Goal: Complete application form: Complete application form

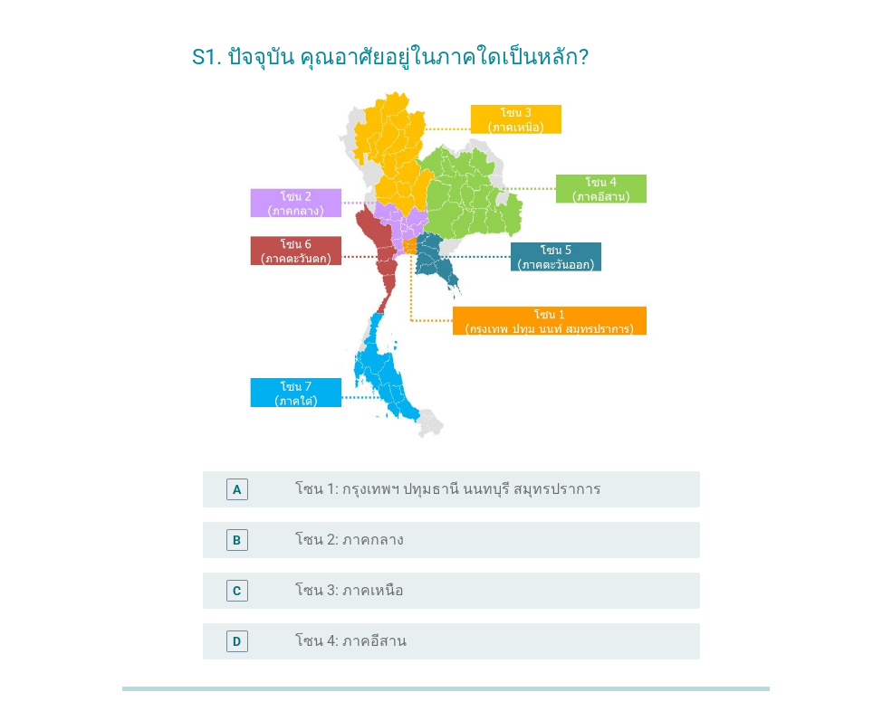
scroll to position [91, 0]
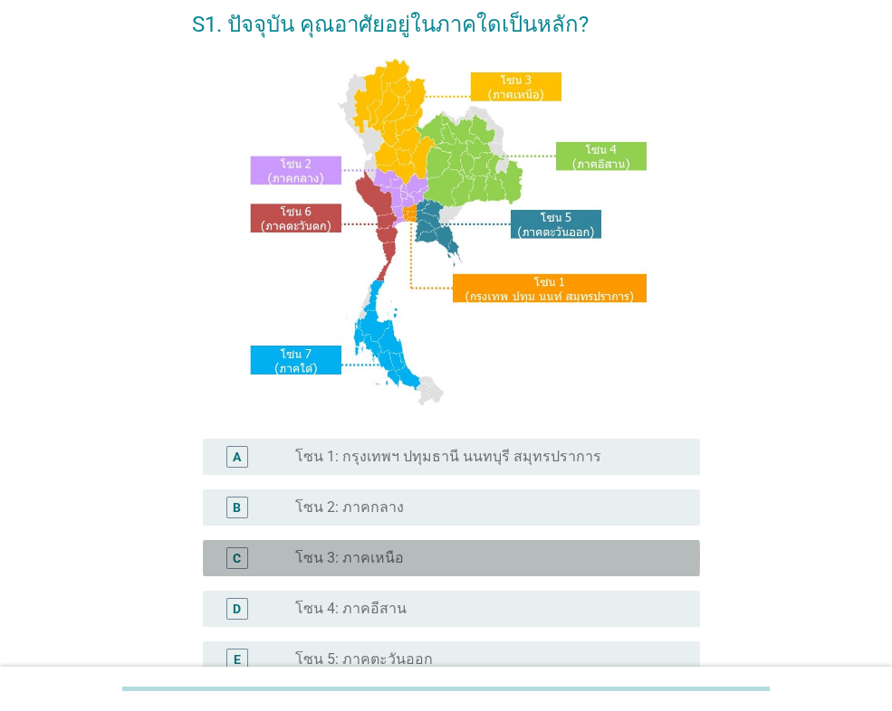
click at [234, 556] on div "C" at bounding box center [237, 558] width 8 height 19
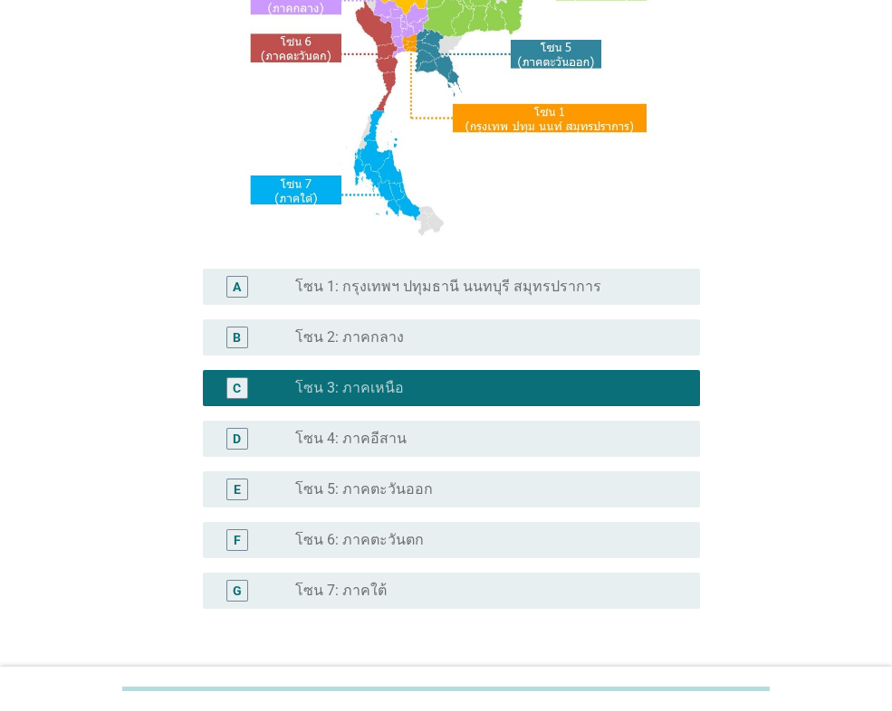
scroll to position [392, 0]
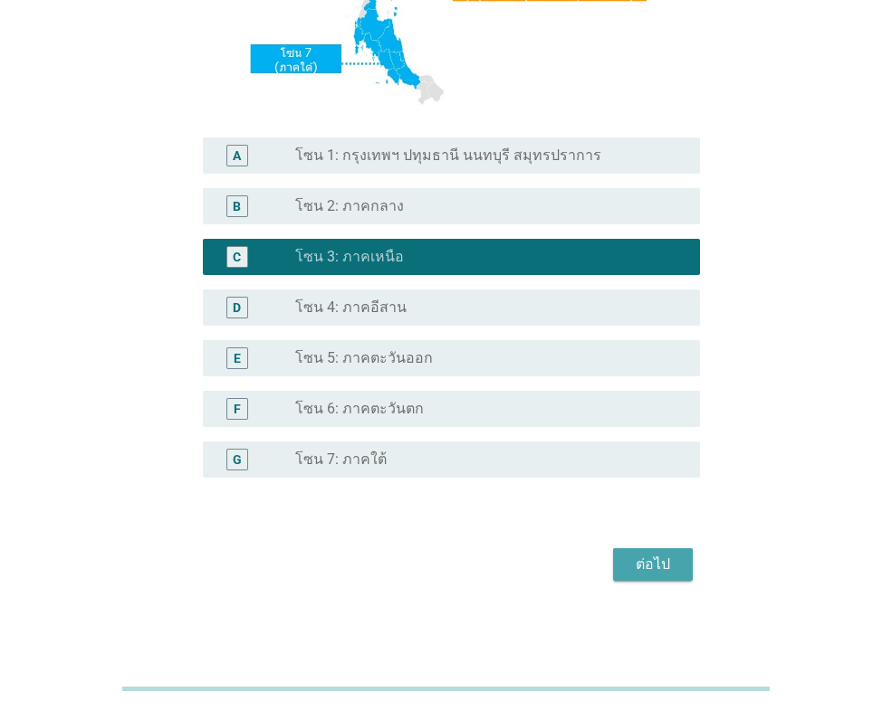
click at [659, 562] on div "ต่อไป" at bounding box center [652, 565] width 51 height 22
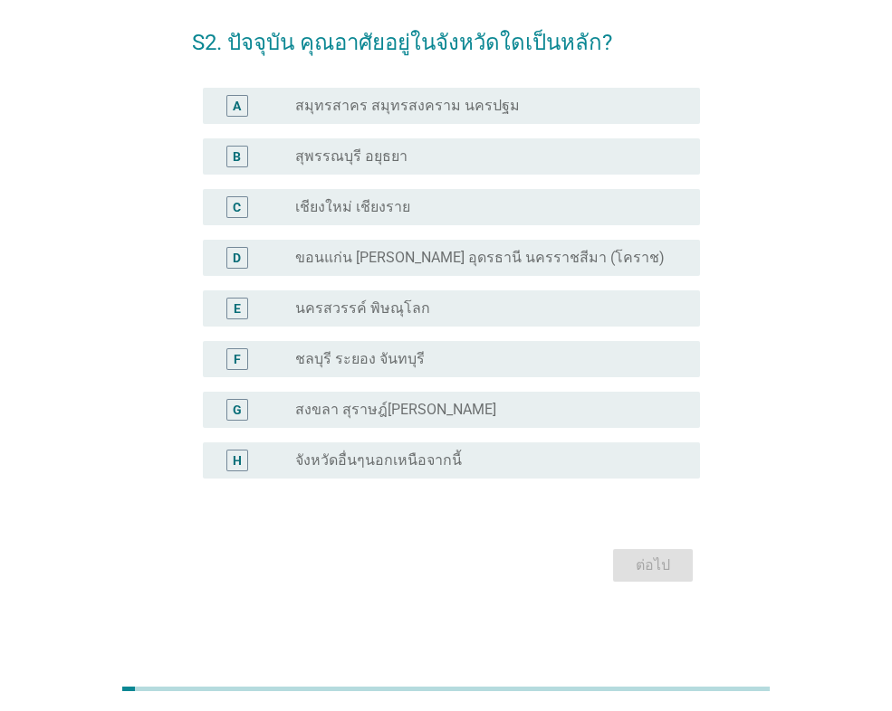
scroll to position [0, 0]
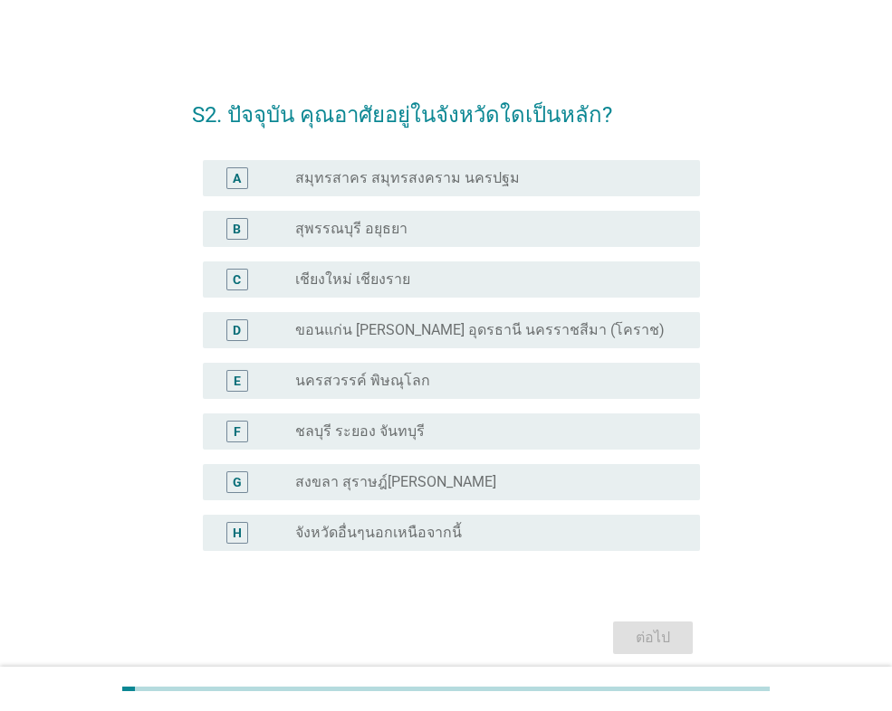
click at [235, 536] on div "H" at bounding box center [237, 532] width 9 height 19
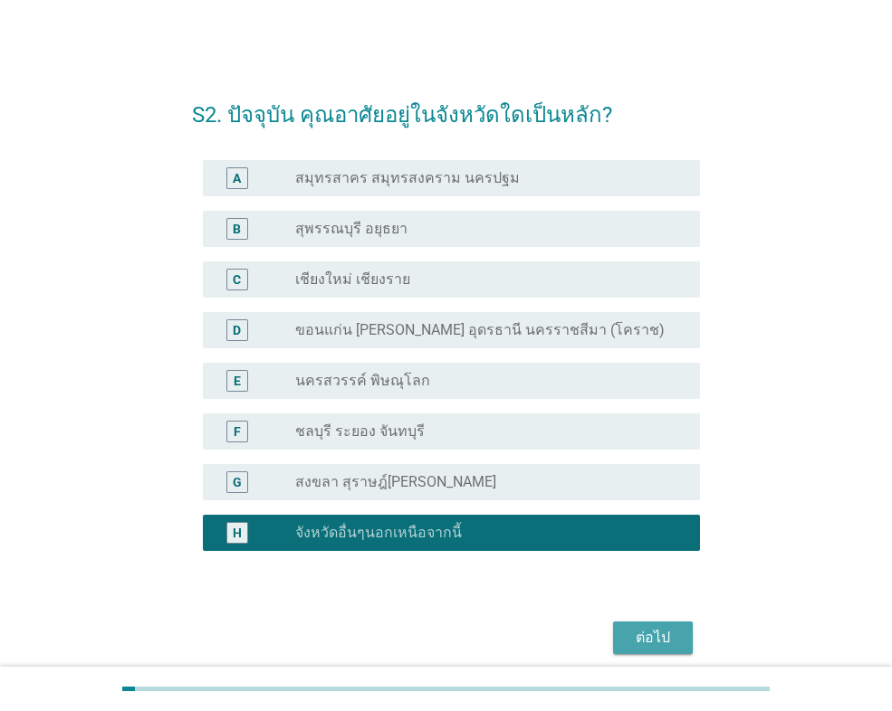
click at [647, 643] on div "ต่อไป" at bounding box center [652, 638] width 51 height 22
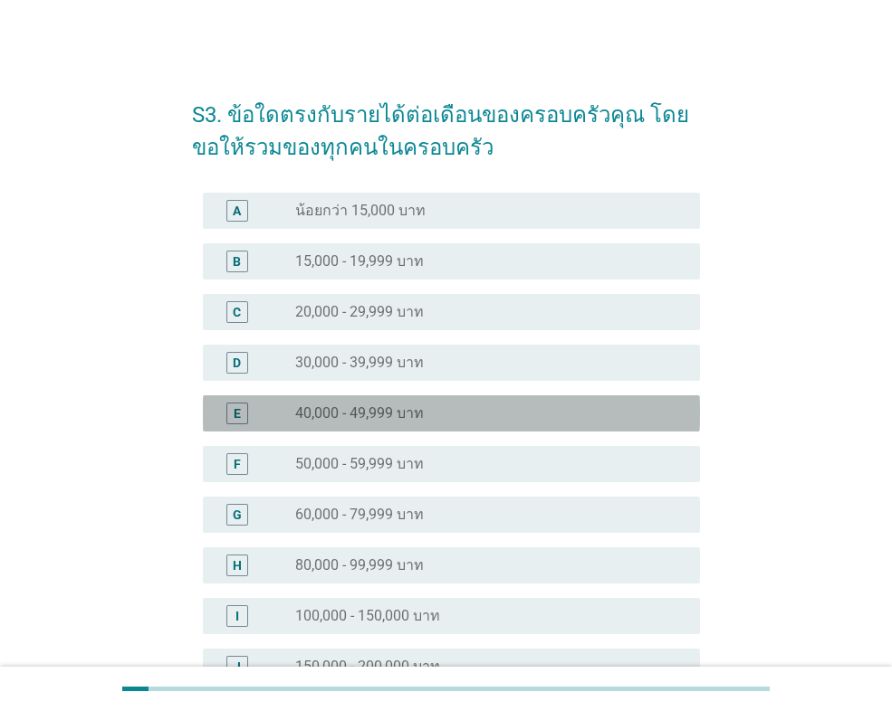
click at [239, 409] on div "E" at bounding box center [237, 413] width 7 height 19
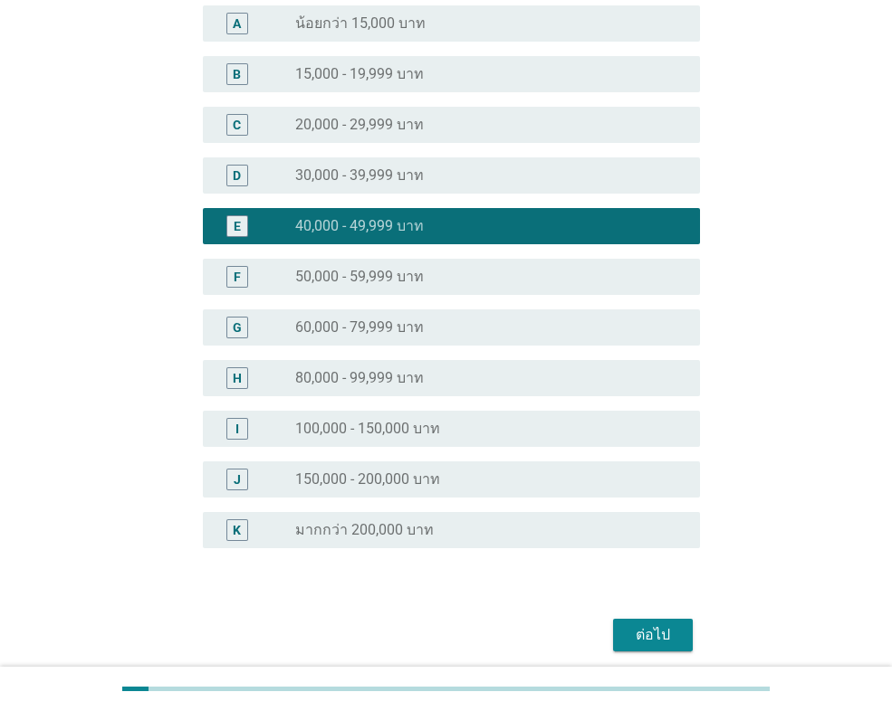
scroll to position [257, 0]
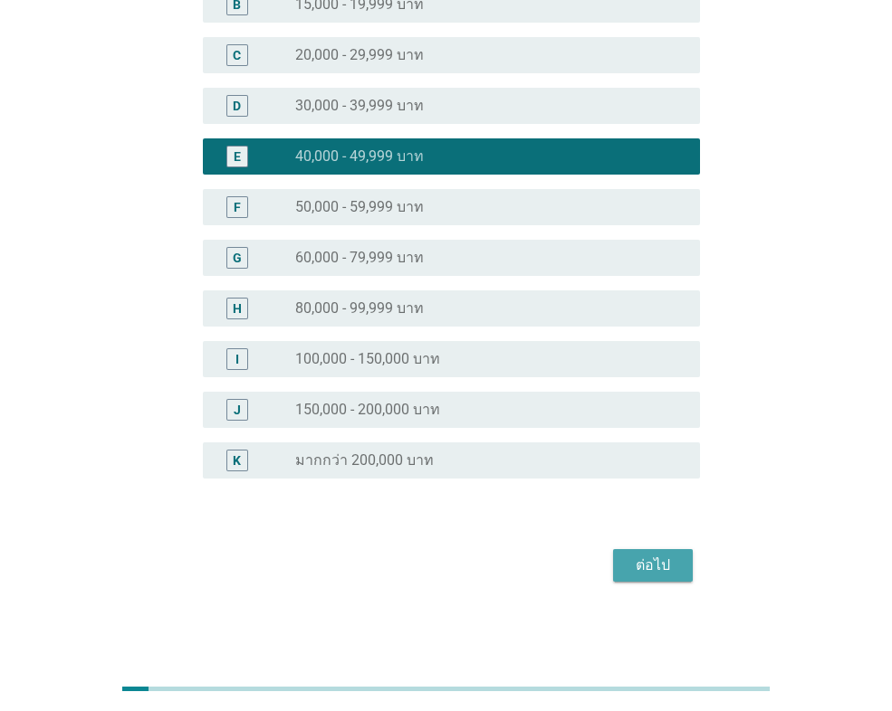
click at [644, 563] on div "ต่อไป" at bounding box center [652, 566] width 51 height 22
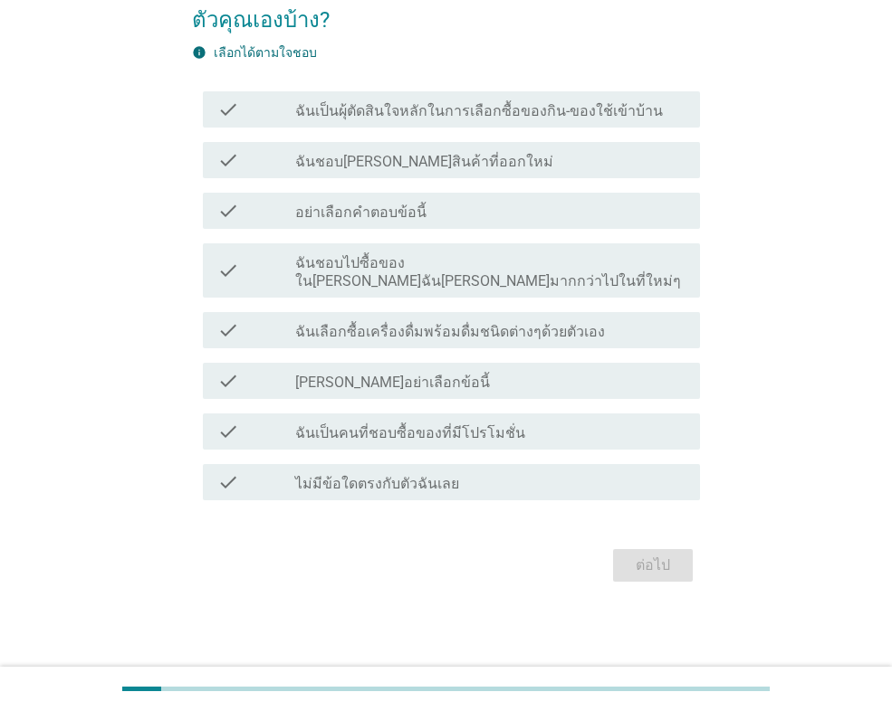
scroll to position [0, 0]
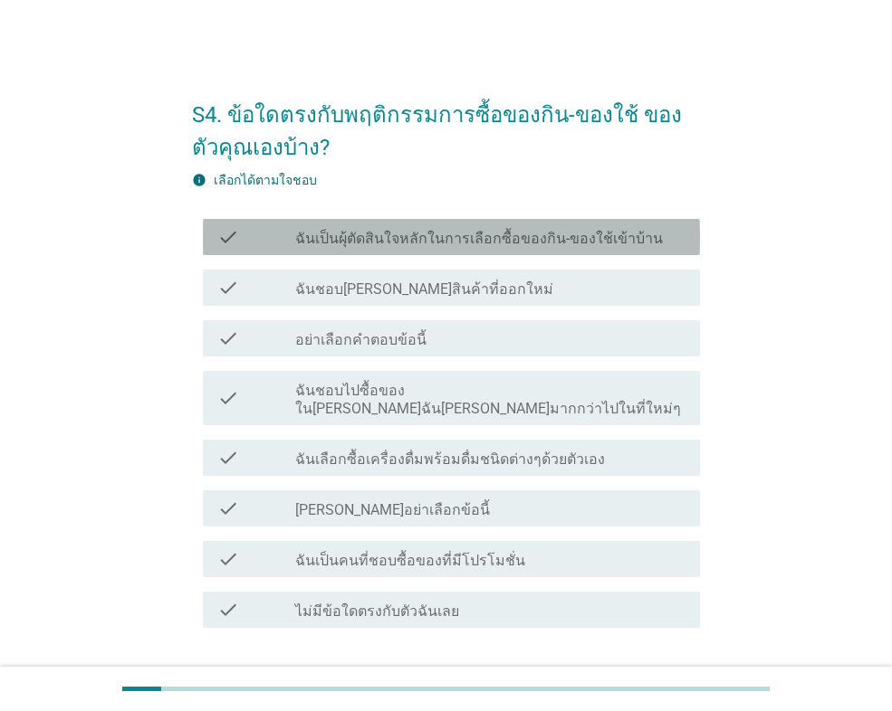
click at [226, 230] on icon "check" at bounding box center [228, 237] width 22 height 22
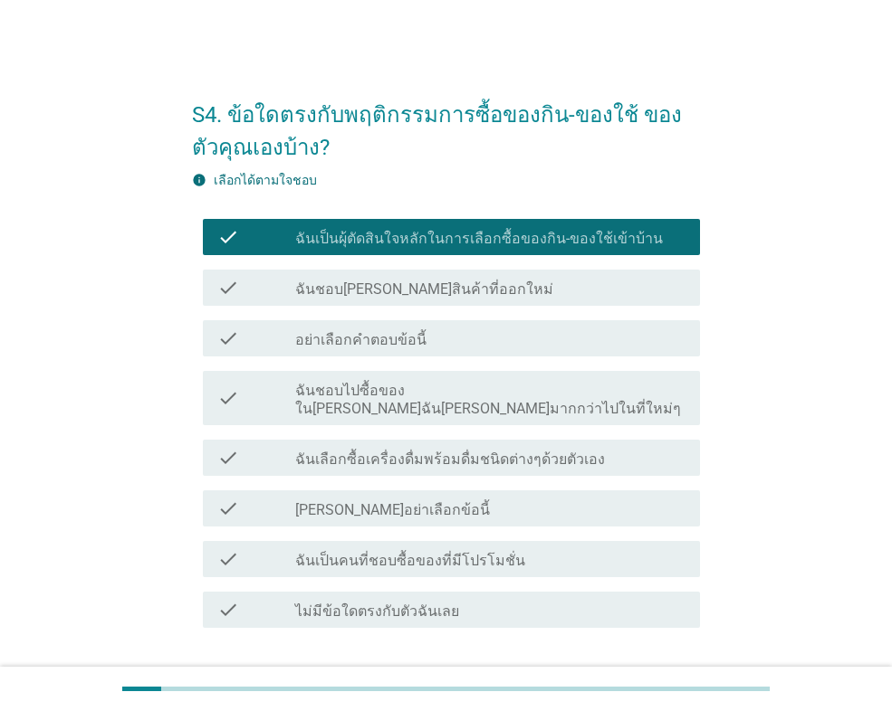
click at [234, 447] on icon "check" at bounding box center [228, 458] width 22 height 22
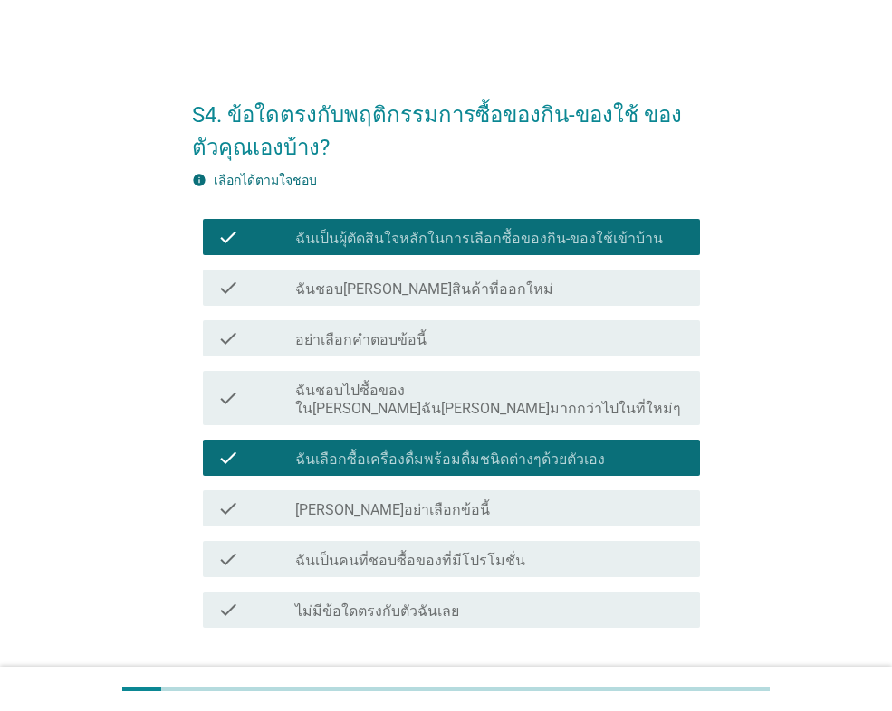
click at [240, 549] on div "check" at bounding box center [256, 560] width 78 height 22
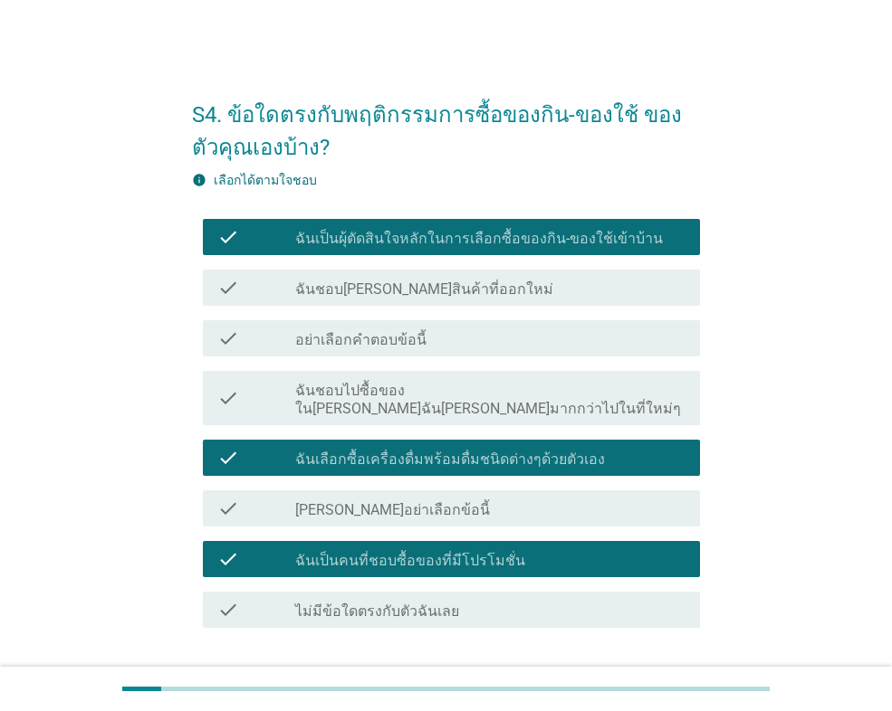
scroll to position [91, 0]
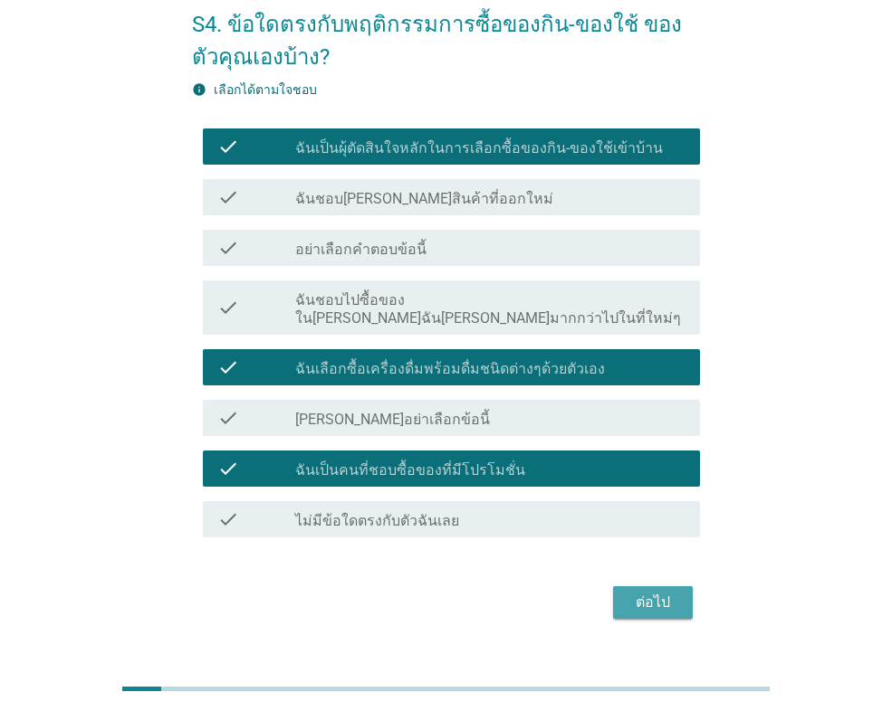
click at [653, 592] on div "ต่อไป" at bounding box center [652, 603] width 51 height 22
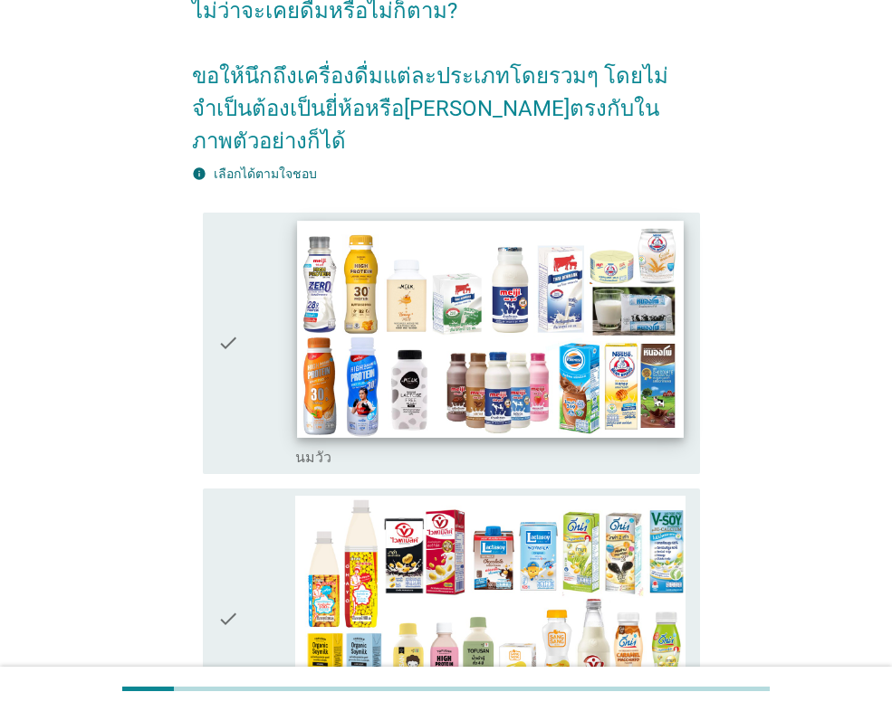
scroll to position [181, 0]
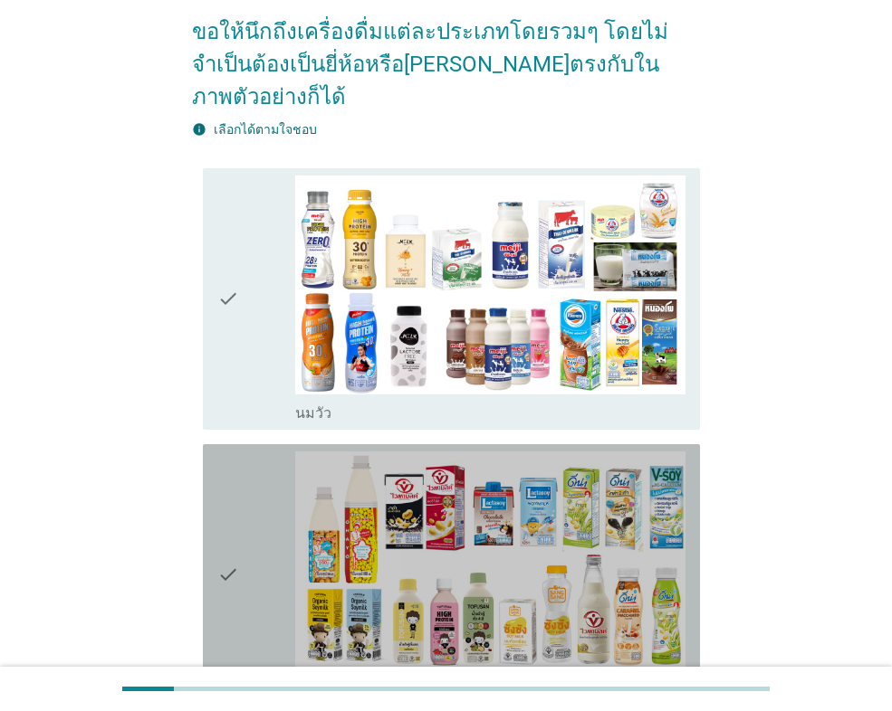
click at [278, 547] on div "check" at bounding box center [256, 575] width 78 height 247
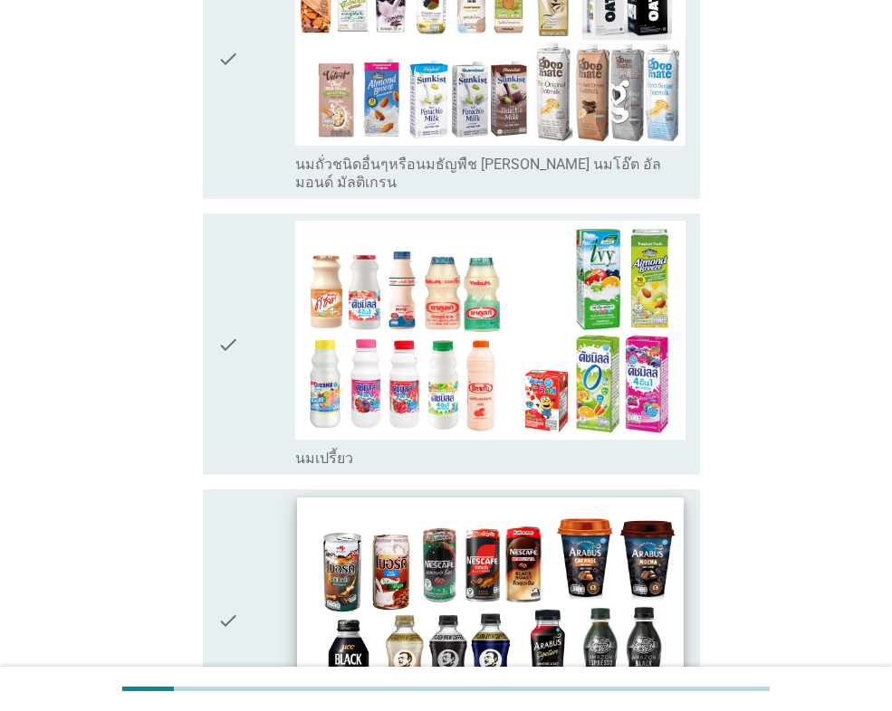
scroll to position [1086, 0]
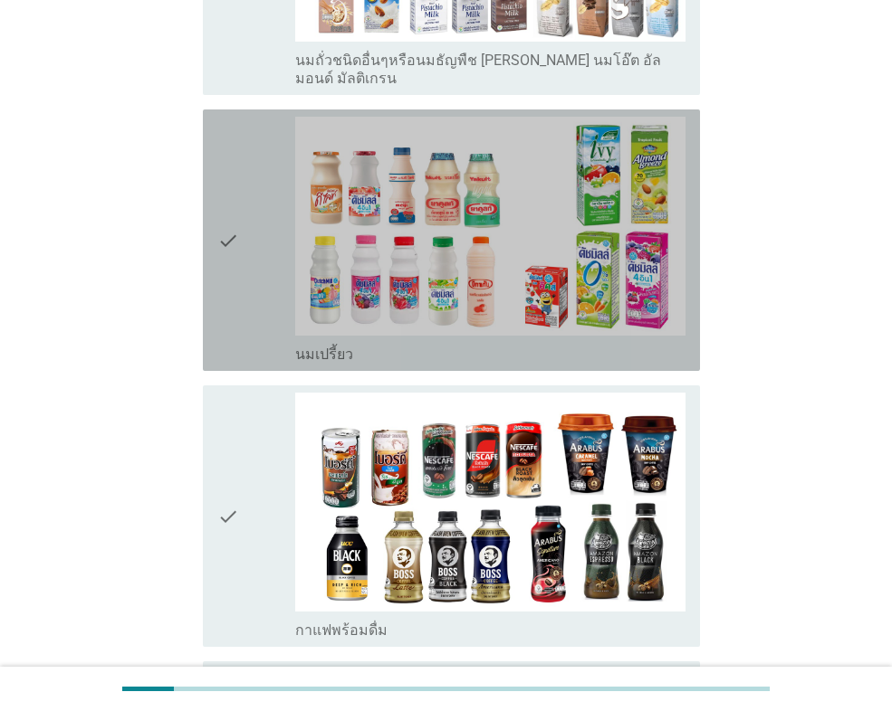
click at [243, 177] on div "check" at bounding box center [256, 240] width 78 height 247
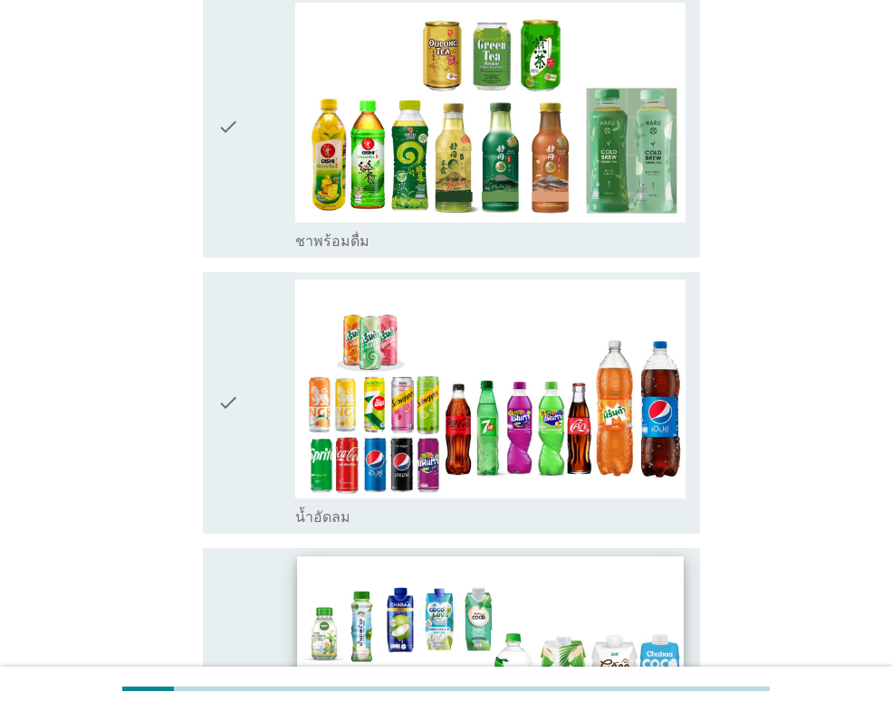
scroll to position [1810, 0]
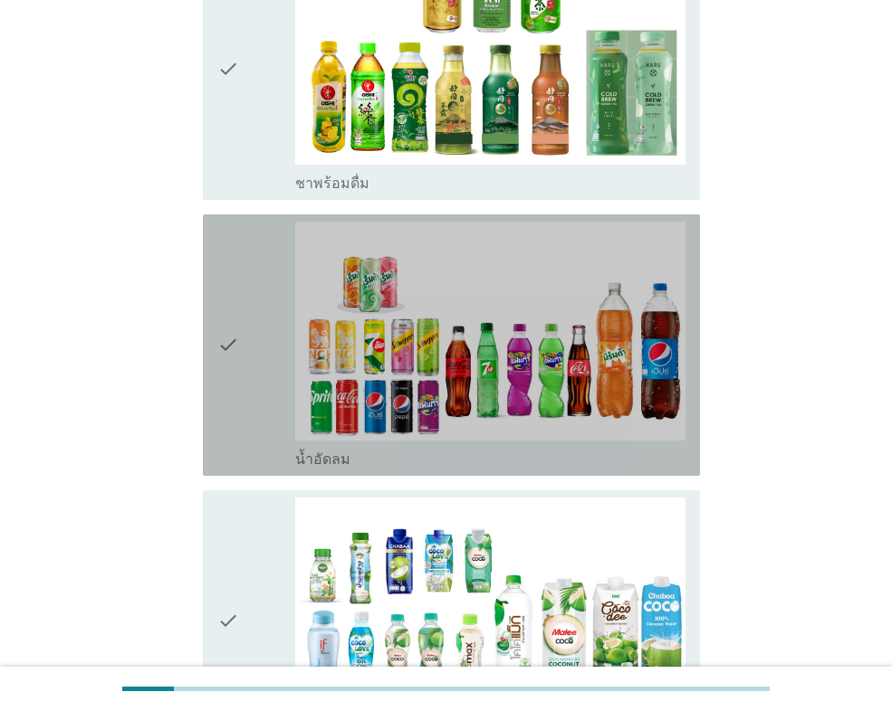
click at [231, 292] on icon "check" at bounding box center [228, 345] width 22 height 247
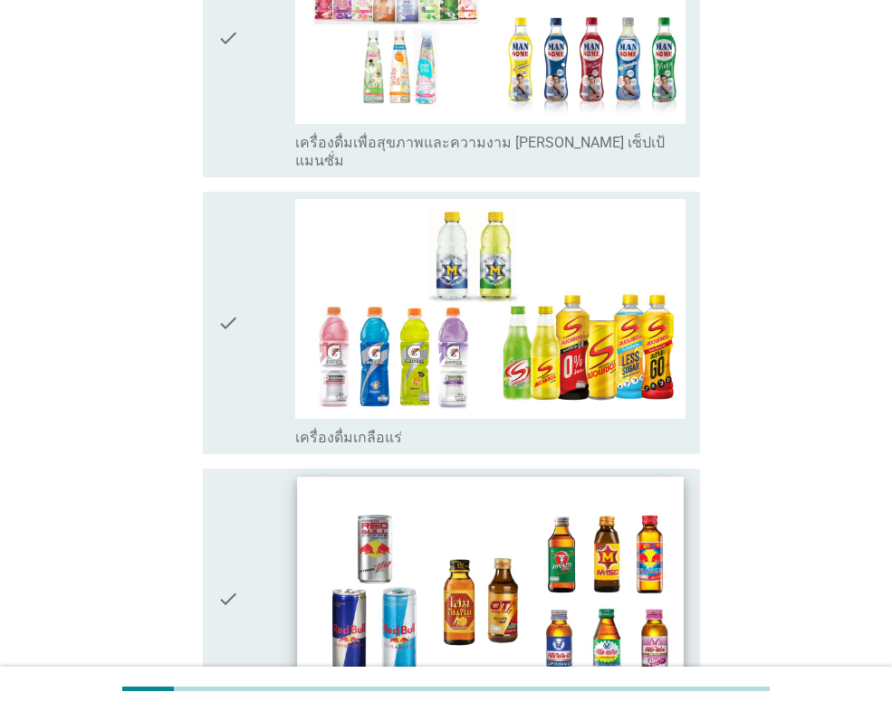
scroll to position [3349, 0]
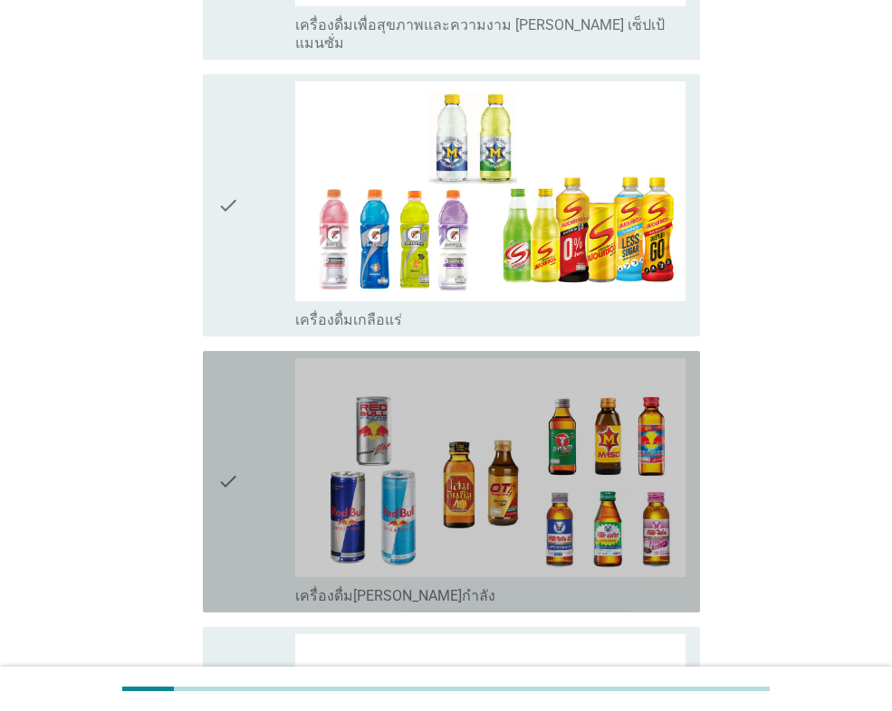
click at [245, 410] on div "check" at bounding box center [256, 481] width 78 height 247
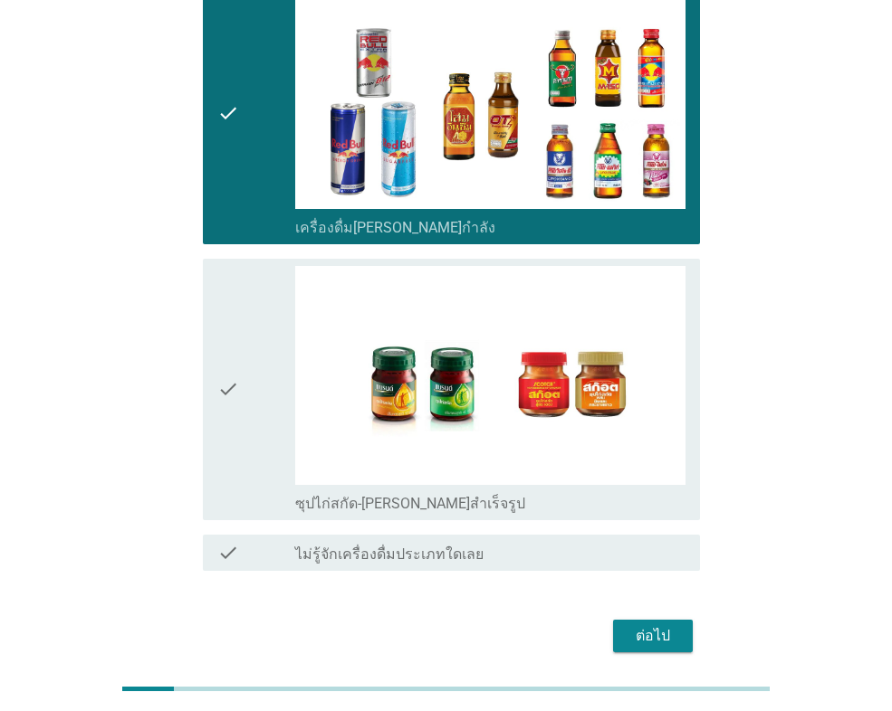
scroll to position [3719, 0]
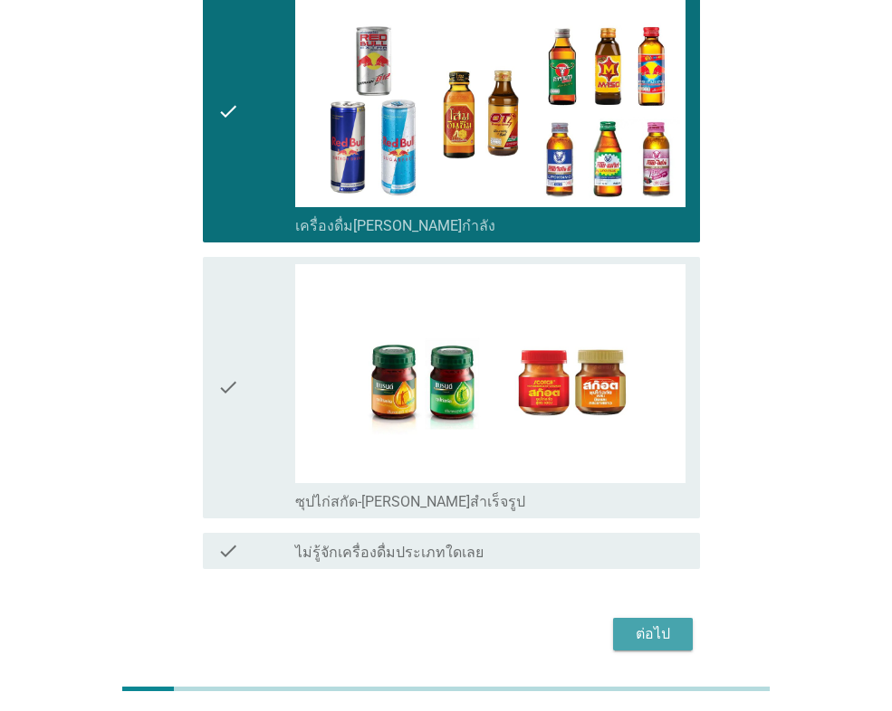
click at [658, 624] on div "ต่อไป" at bounding box center [652, 635] width 51 height 22
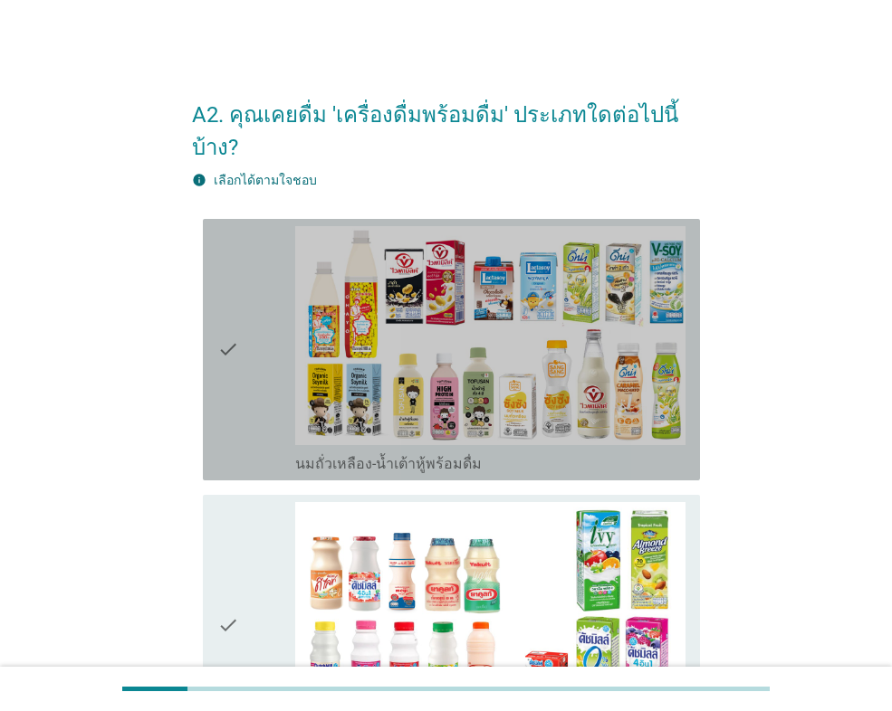
click at [266, 350] on div "check" at bounding box center [256, 349] width 78 height 247
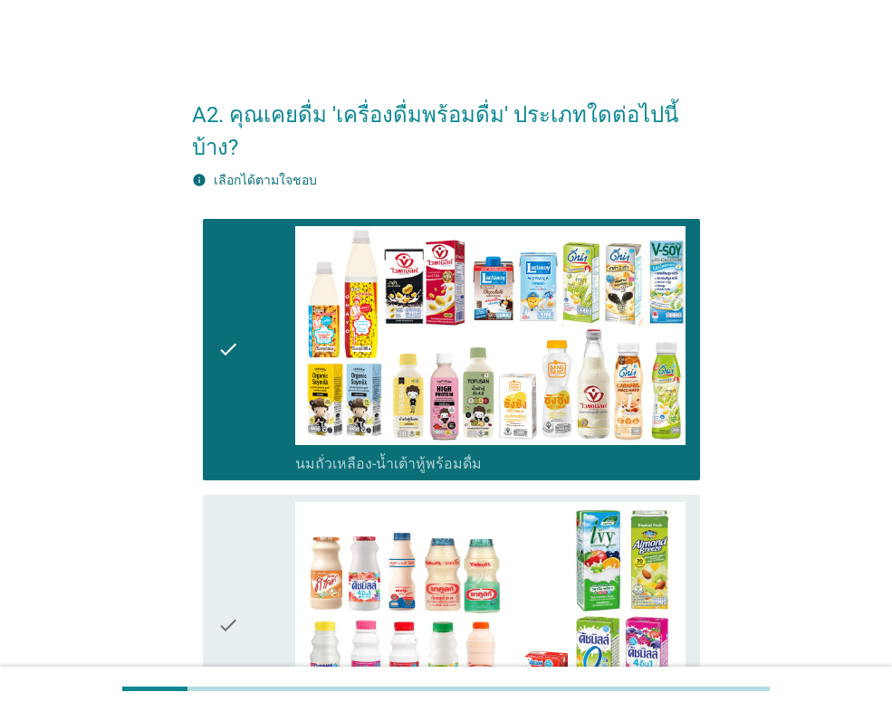
click at [252, 518] on div "check" at bounding box center [256, 625] width 78 height 247
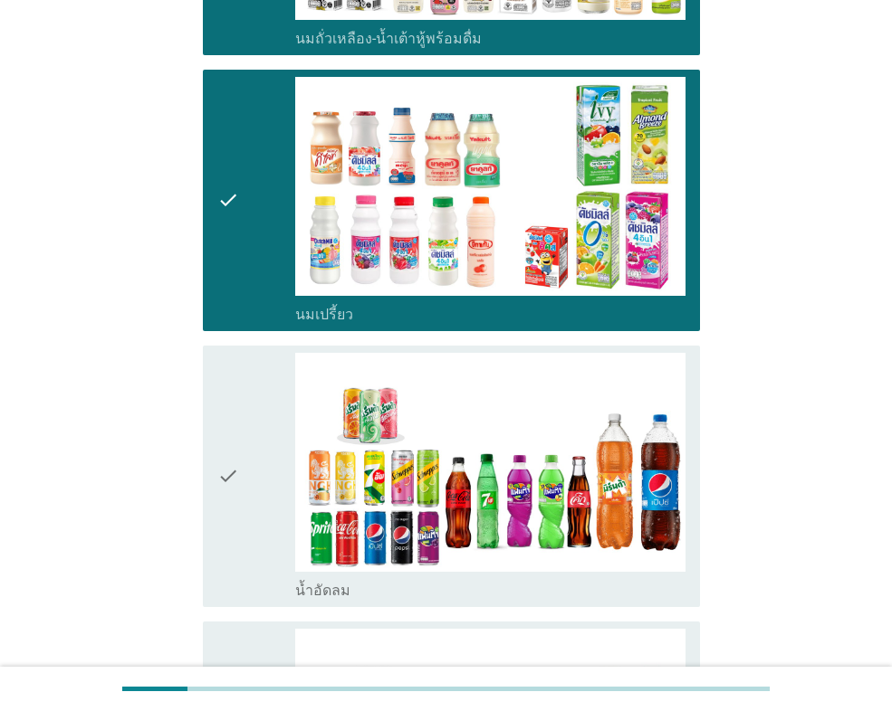
scroll to position [453, 0]
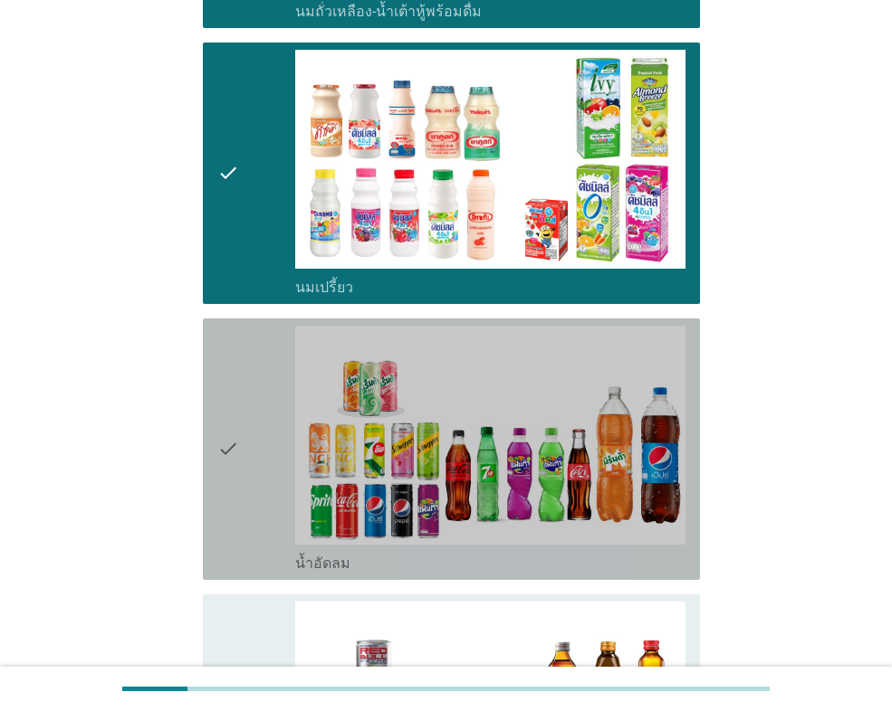
click at [240, 441] on div "check" at bounding box center [256, 449] width 78 height 247
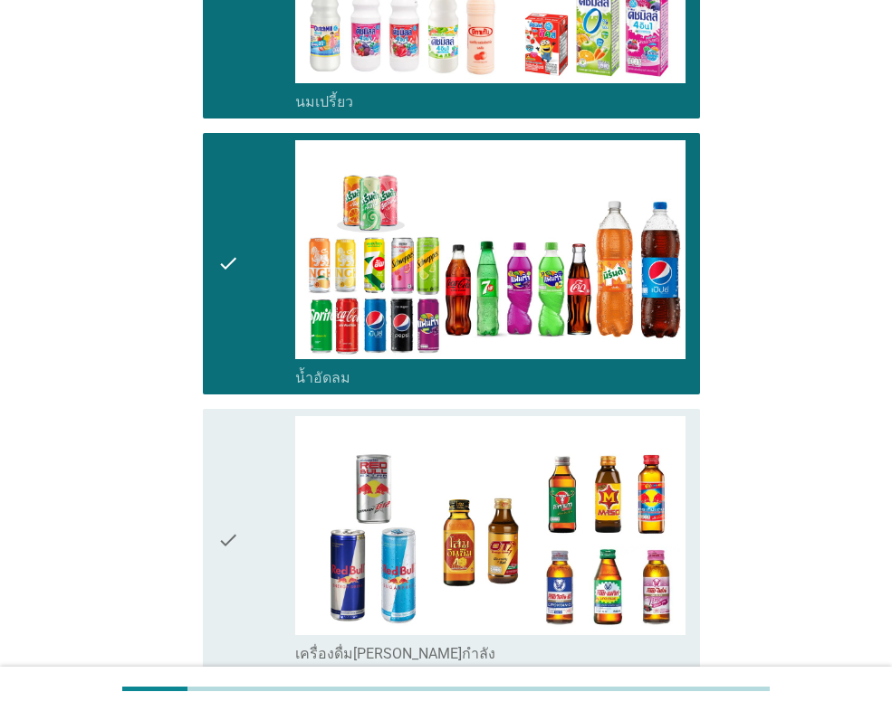
scroll to position [724, 0]
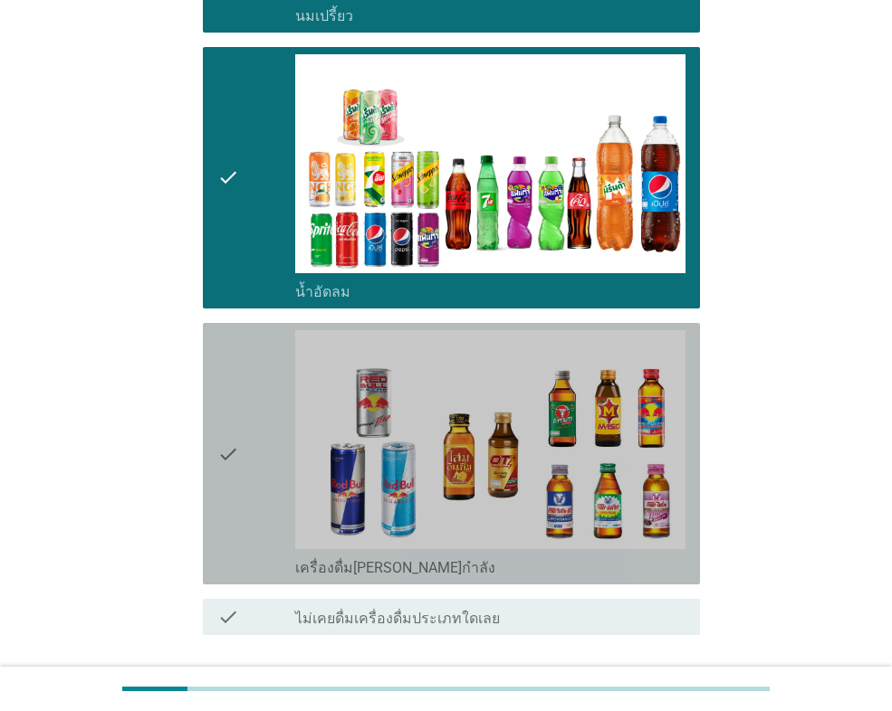
click at [246, 415] on div "check" at bounding box center [256, 453] width 78 height 247
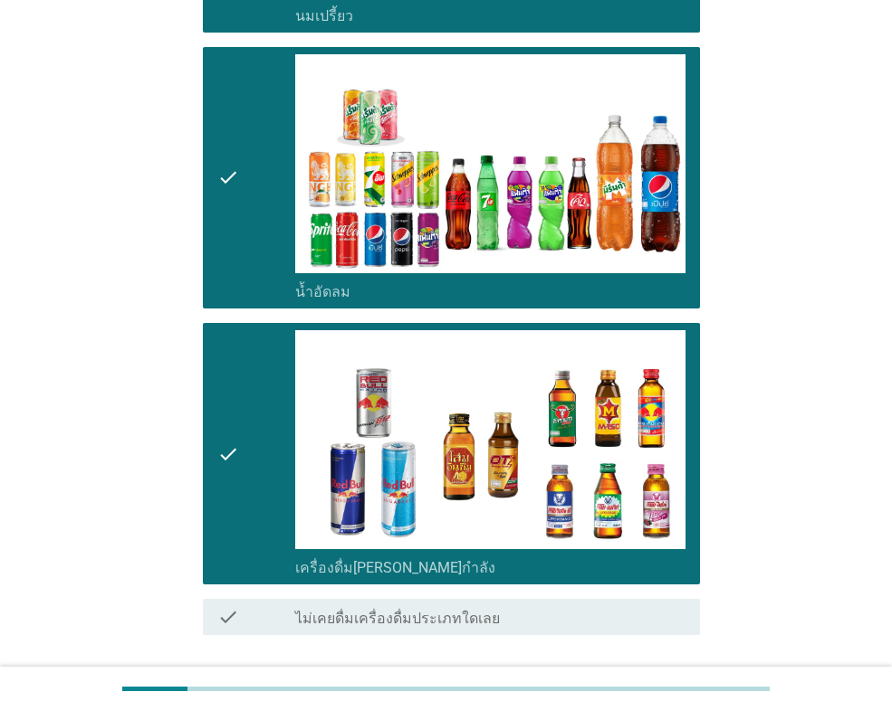
scroll to position [815, 0]
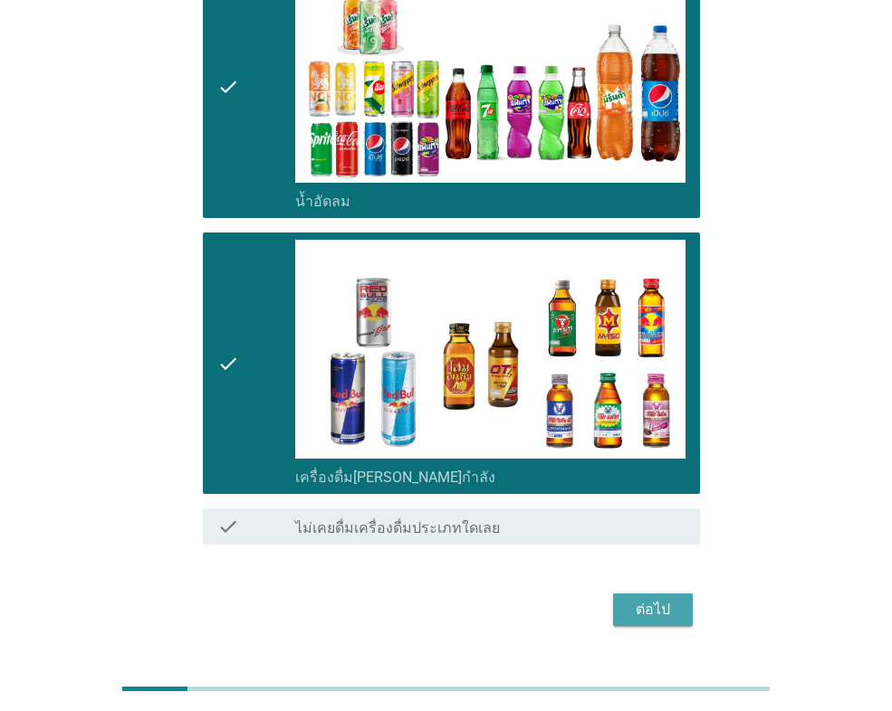
click at [654, 599] on div "ต่อไป" at bounding box center [652, 610] width 51 height 22
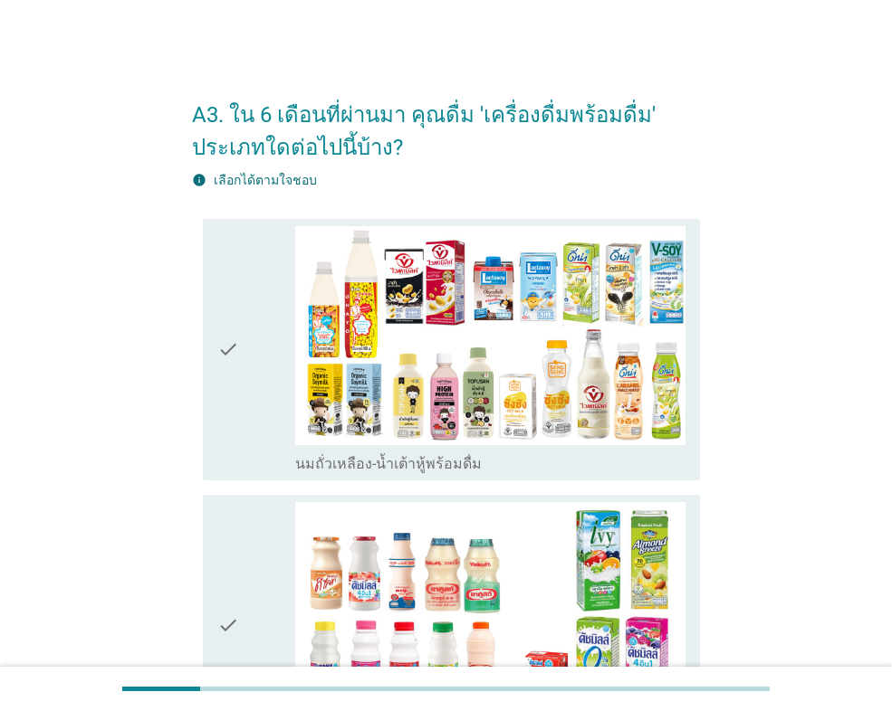
click at [258, 386] on div "check" at bounding box center [256, 349] width 78 height 247
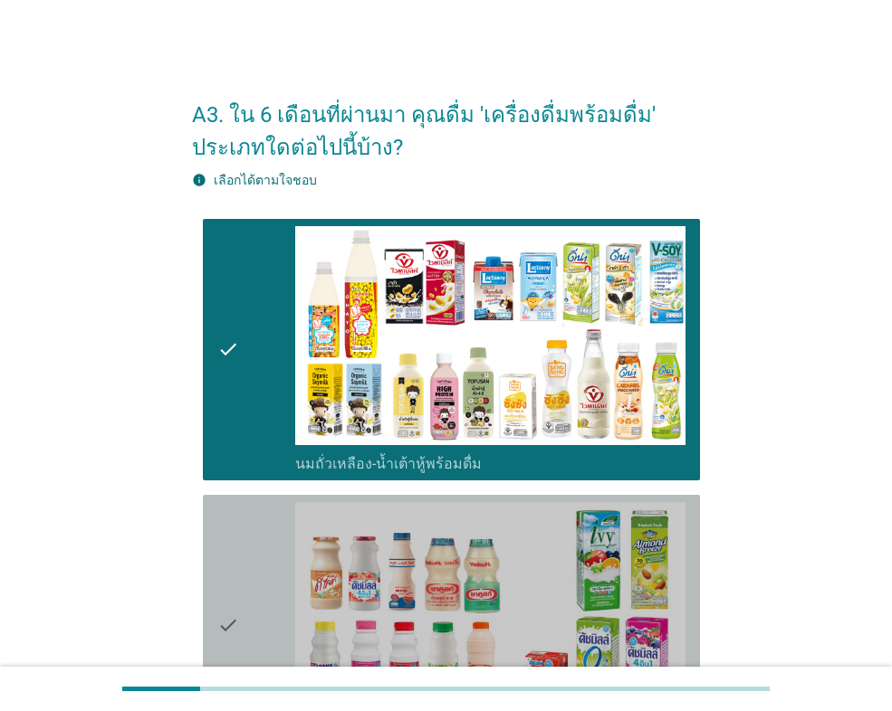
click at [247, 549] on div "check" at bounding box center [256, 625] width 78 height 247
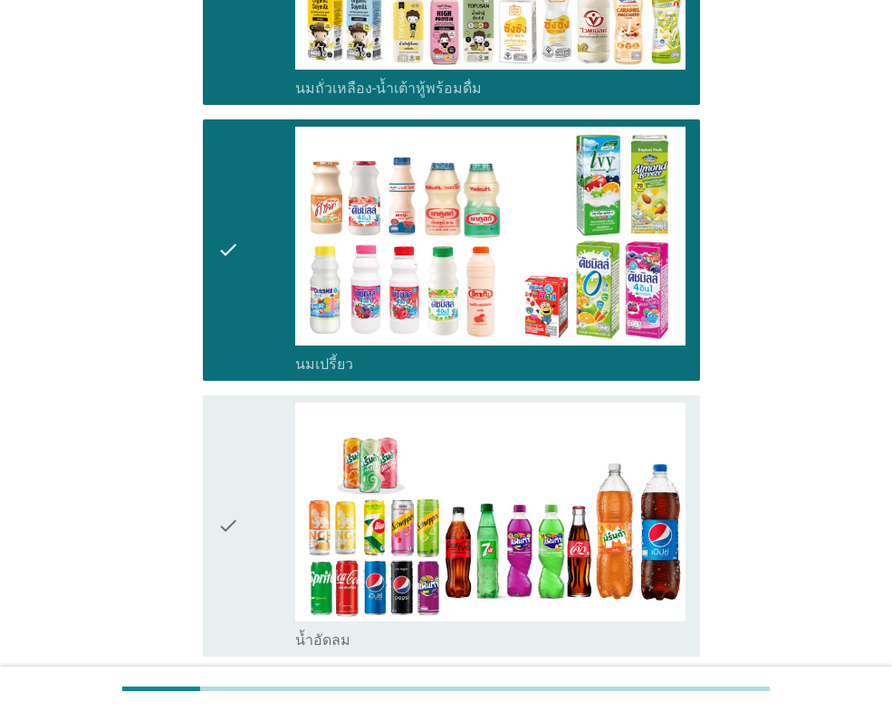
scroll to position [453, 0]
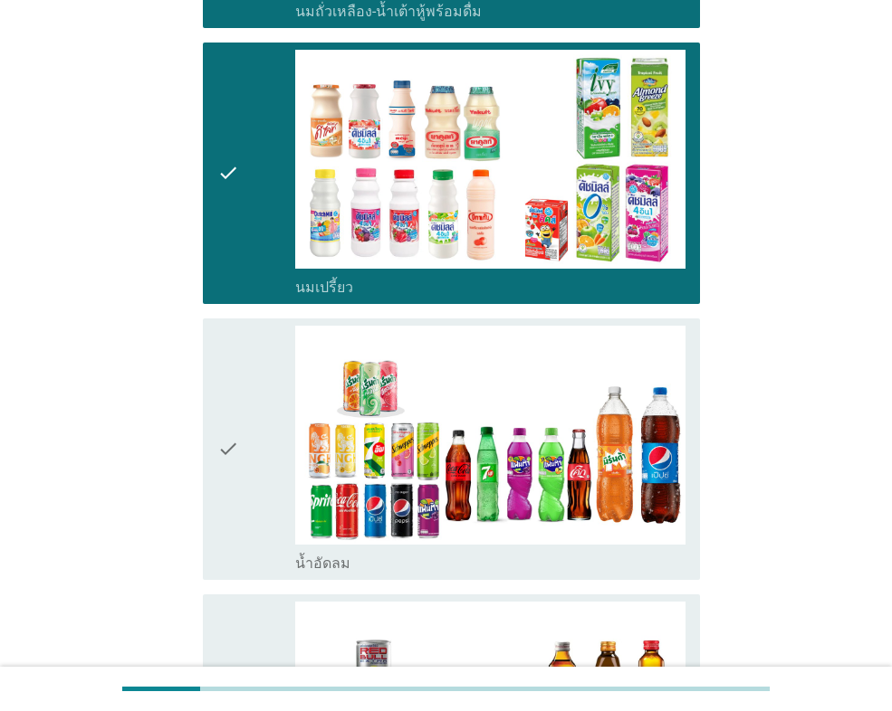
click at [249, 492] on div "check" at bounding box center [256, 449] width 78 height 247
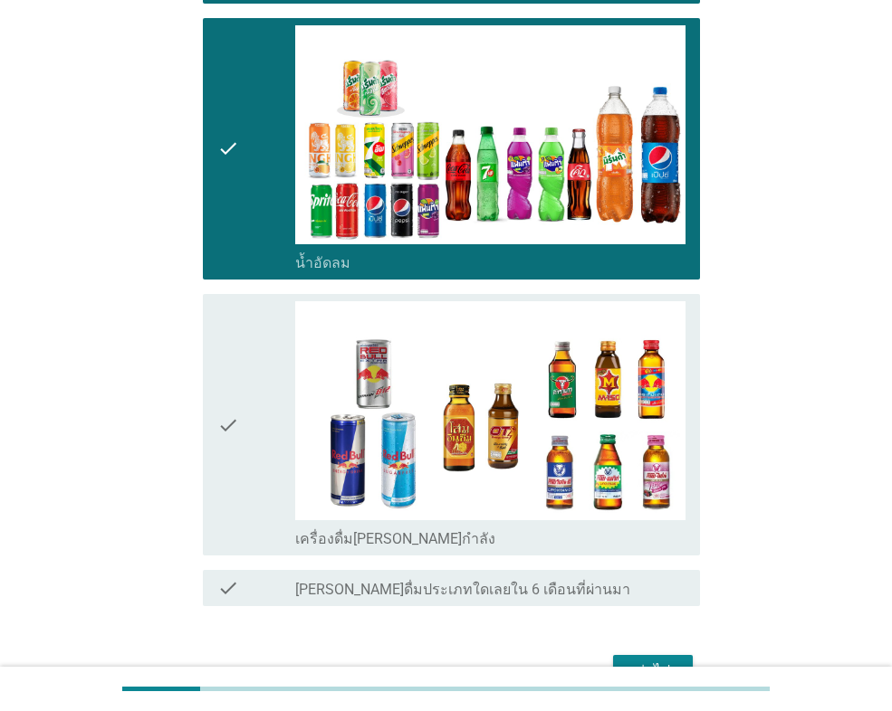
scroll to position [815, 0]
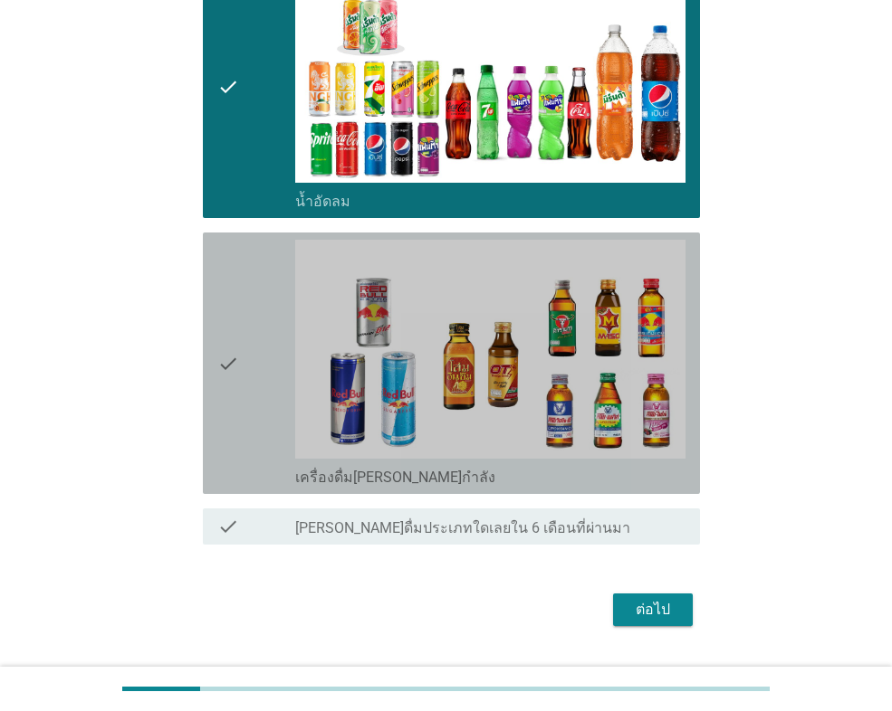
click at [263, 397] on div "check" at bounding box center [256, 363] width 78 height 247
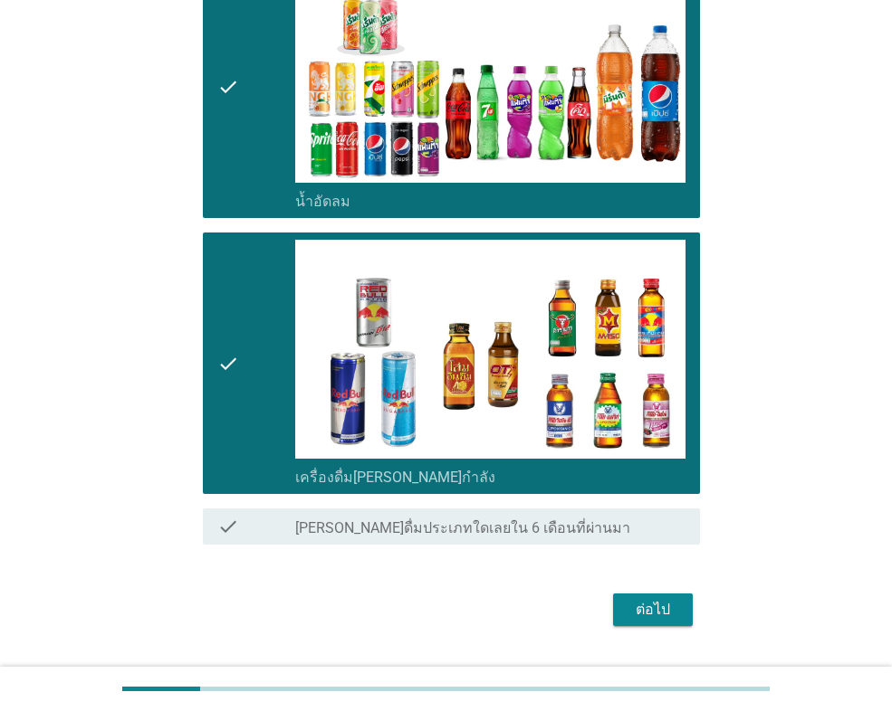
click at [644, 605] on div "ต่อไป" at bounding box center [652, 610] width 51 height 22
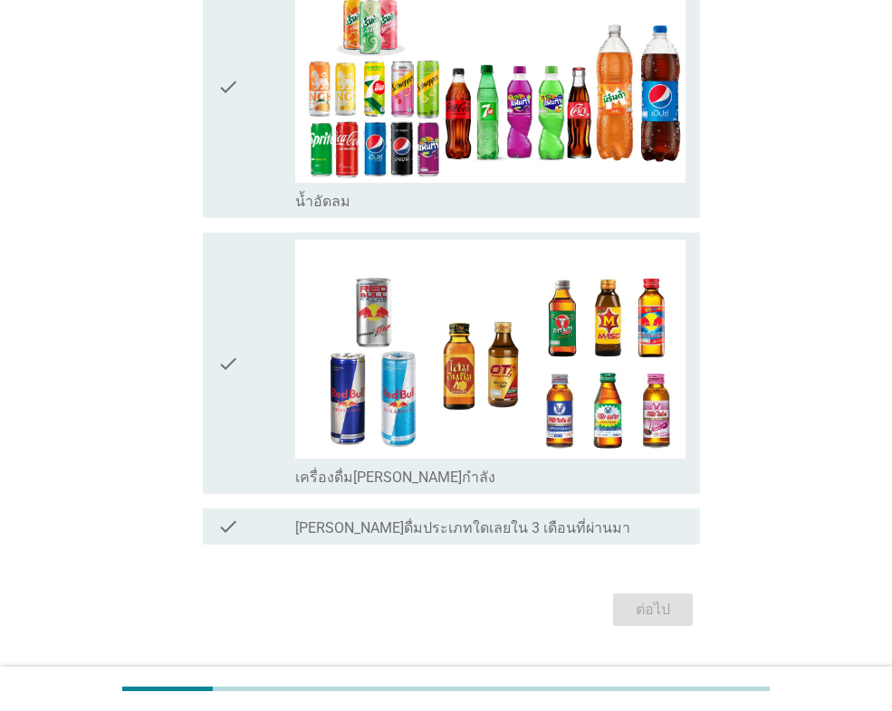
scroll to position [0, 0]
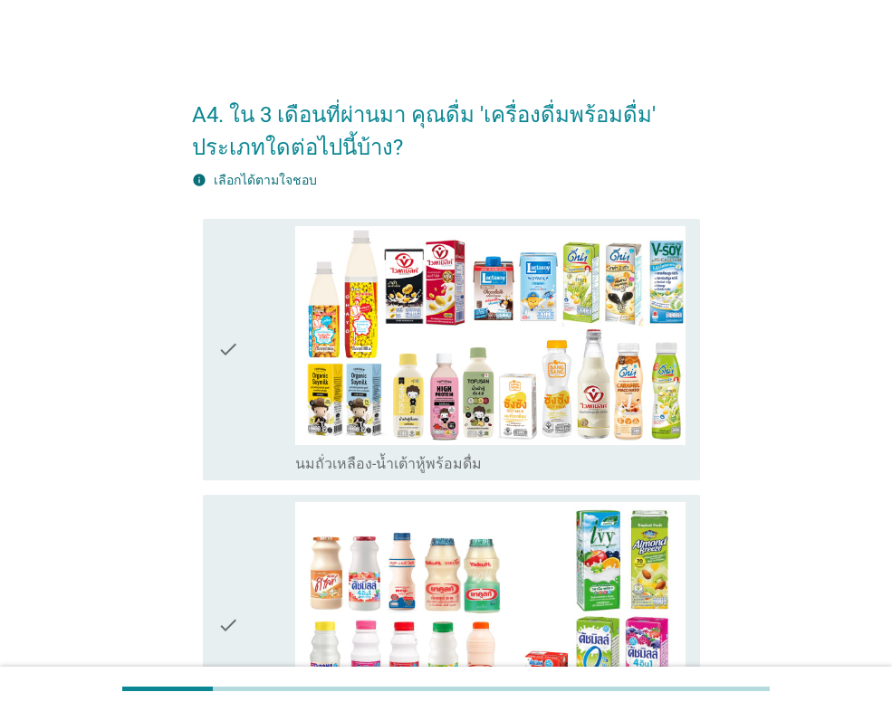
click at [256, 341] on div "check" at bounding box center [256, 349] width 78 height 247
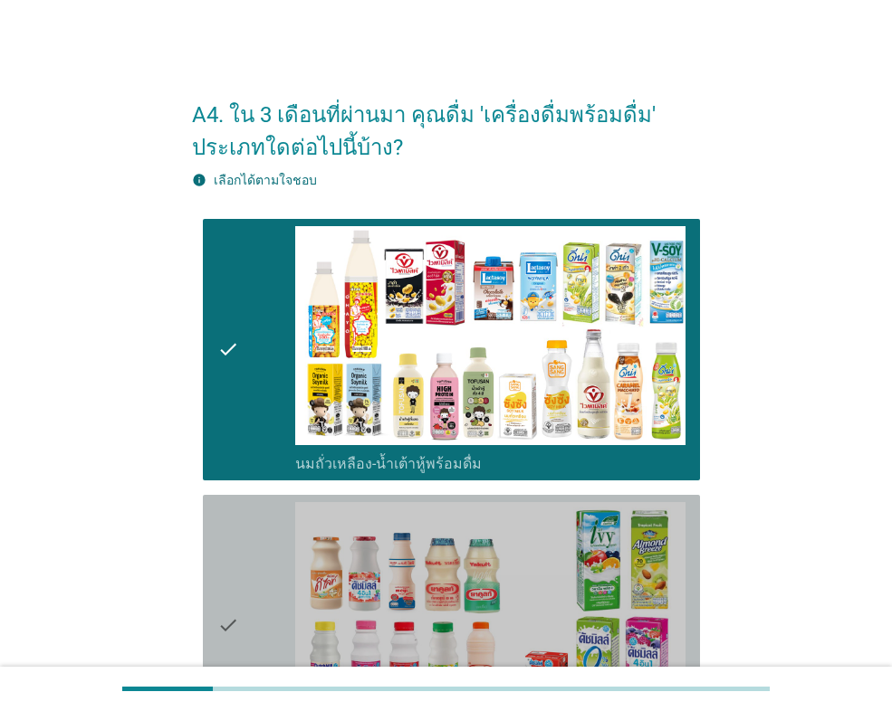
click at [253, 574] on div "check" at bounding box center [256, 625] width 78 height 247
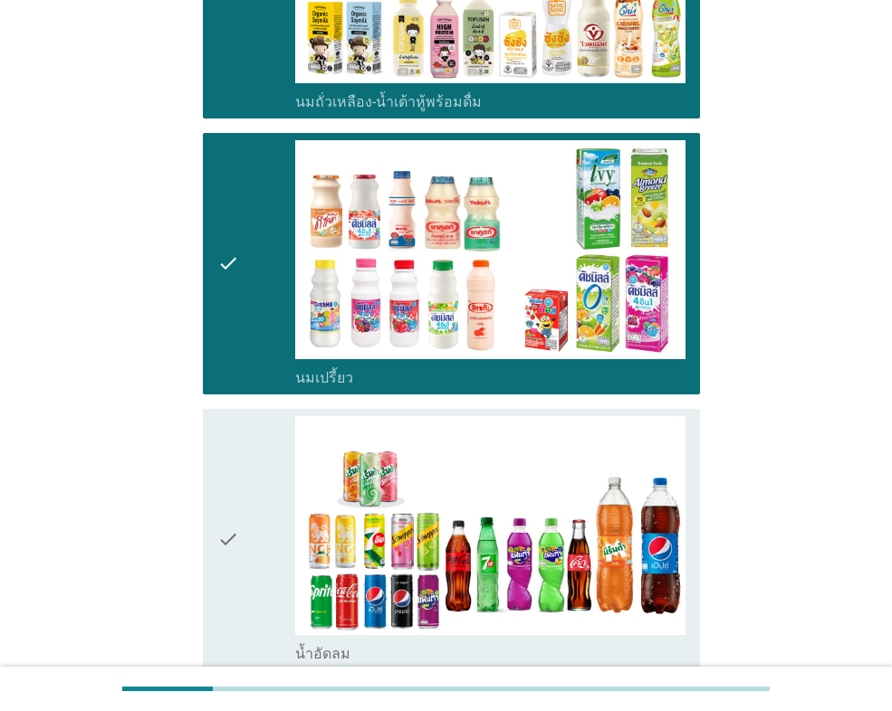
click at [264, 505] on div "check" at bounding box center [256, 539] width 78 height 247
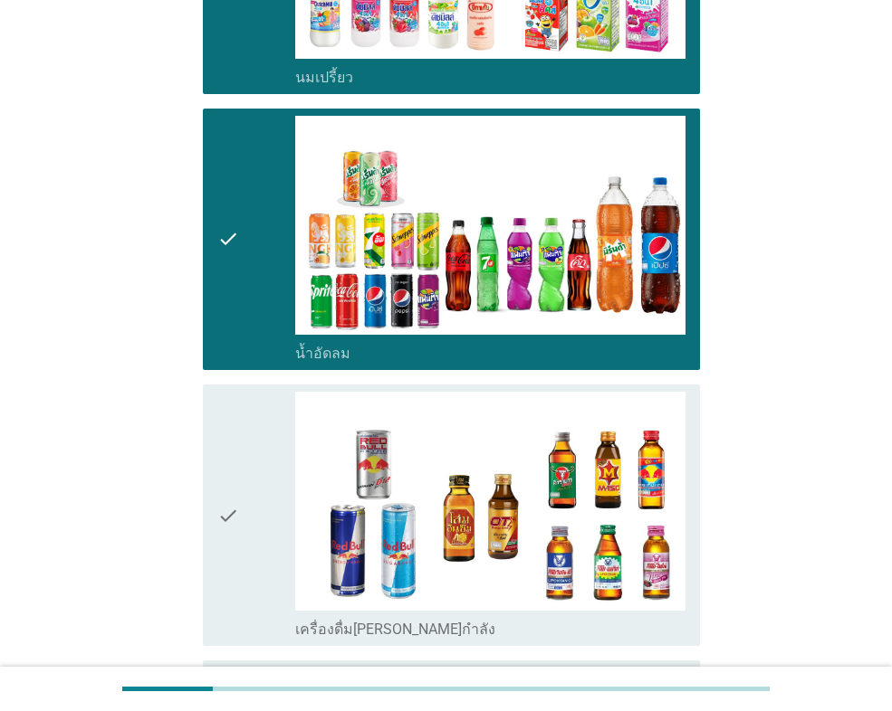
scroll to position [724, 0]
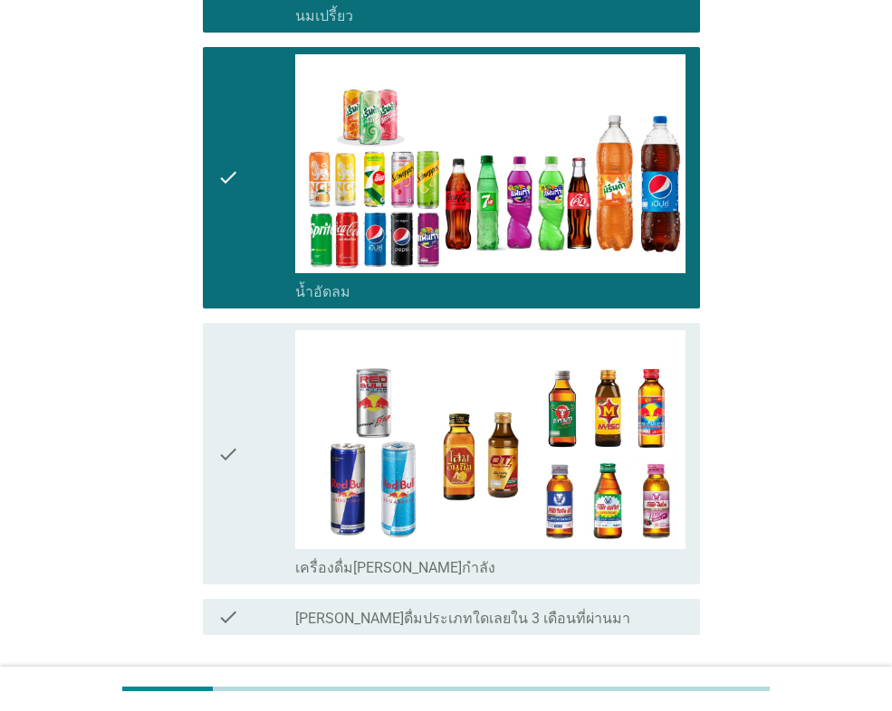
click at [262, 475] on div "check" at bounding box center [256, 453] width 78 height 247
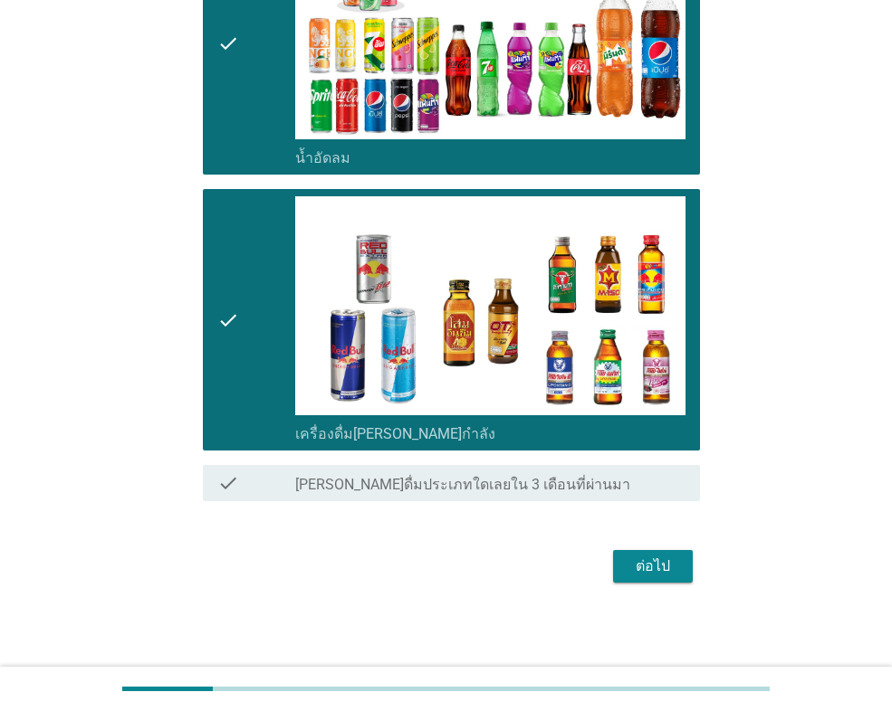
scroll to position [860, 0]
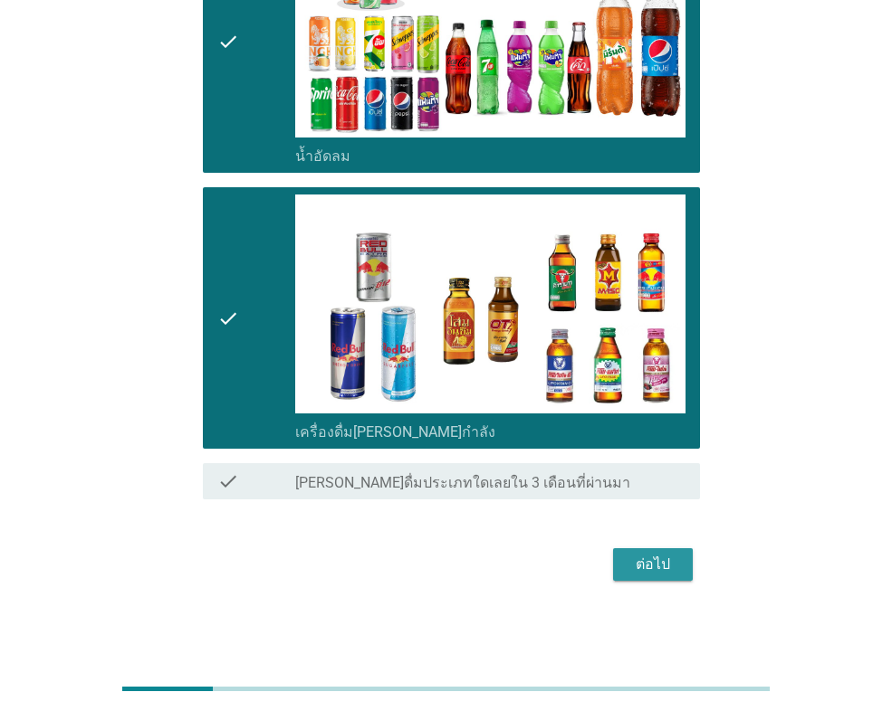
click at [650, 562] on div "ต่อไป" at bounding box center [652, 565] width 51 height 22
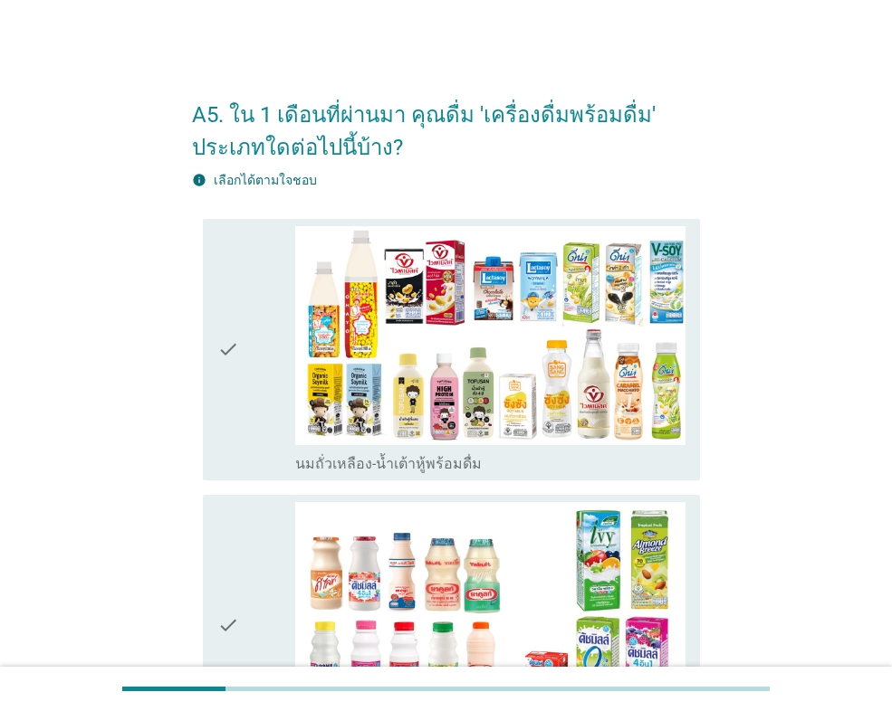
click at [272, 368] on div "check" at bounding box center [256, 349] width 78 height 247
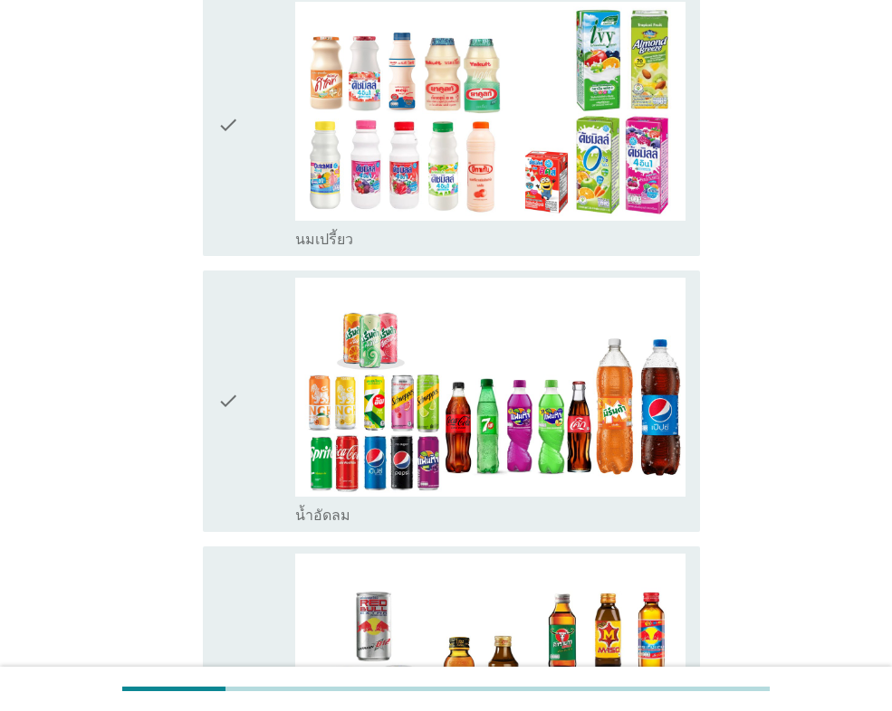
scroll to position [543, 0]
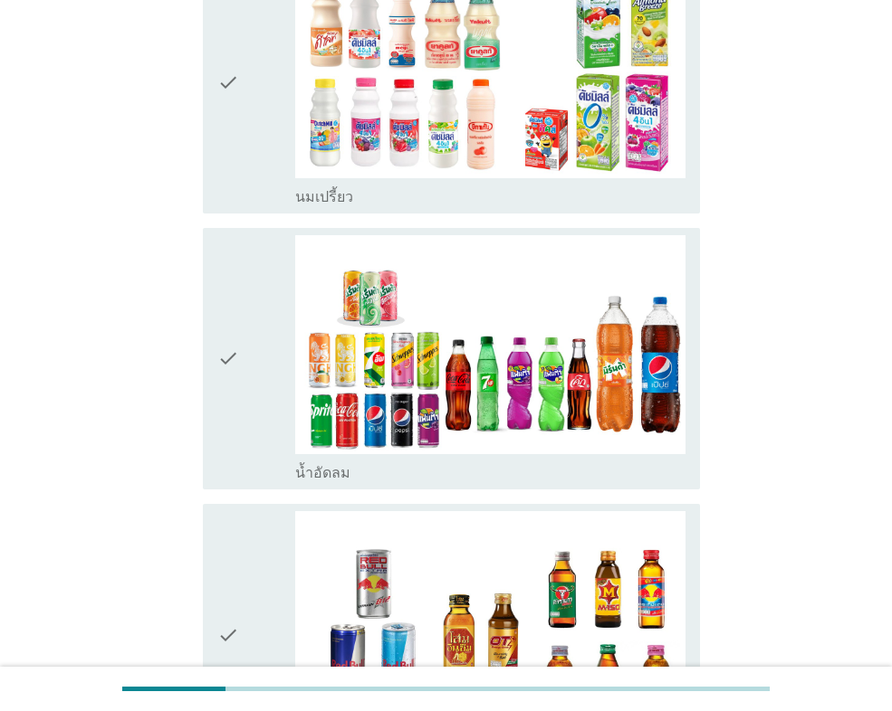
click at [274, 372] on div "check" at bounding box center [256, 358] width 78 height 247
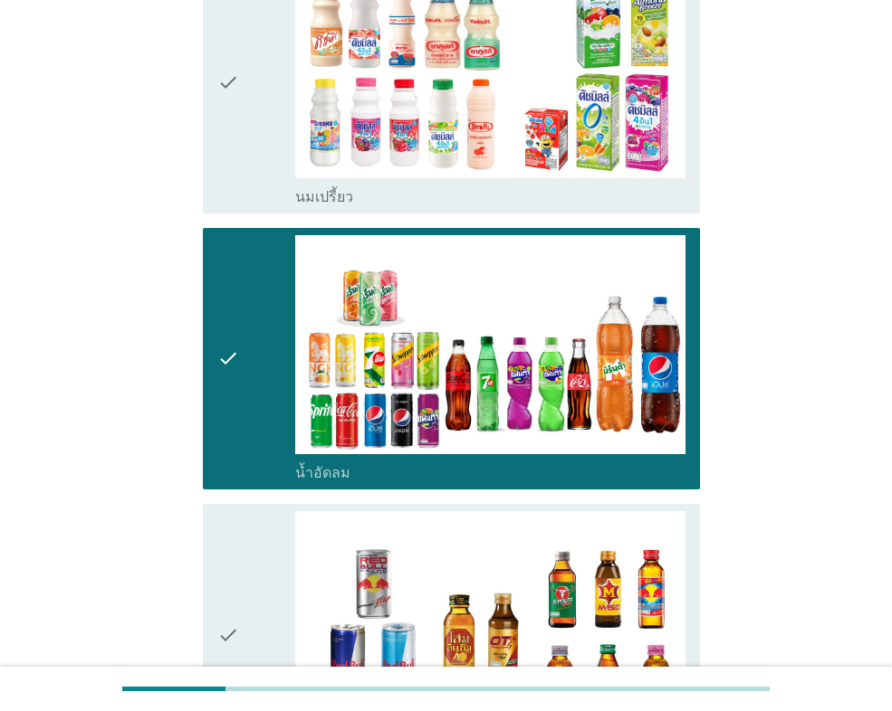
click at [267, 549] on div "check" at bounding box center [256, 634] width 78 height 247
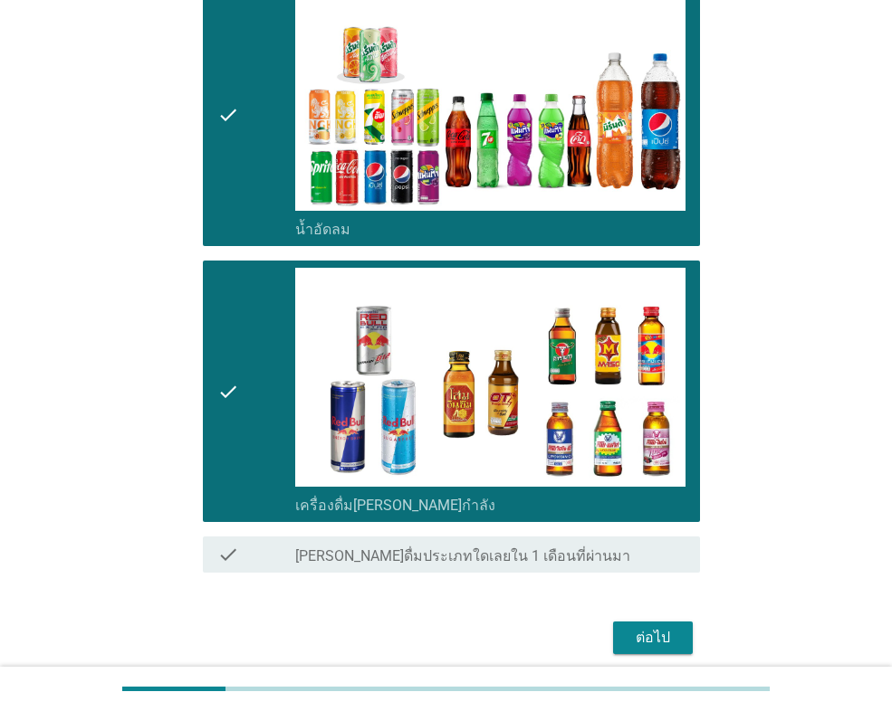
scroll to position [860, 0]
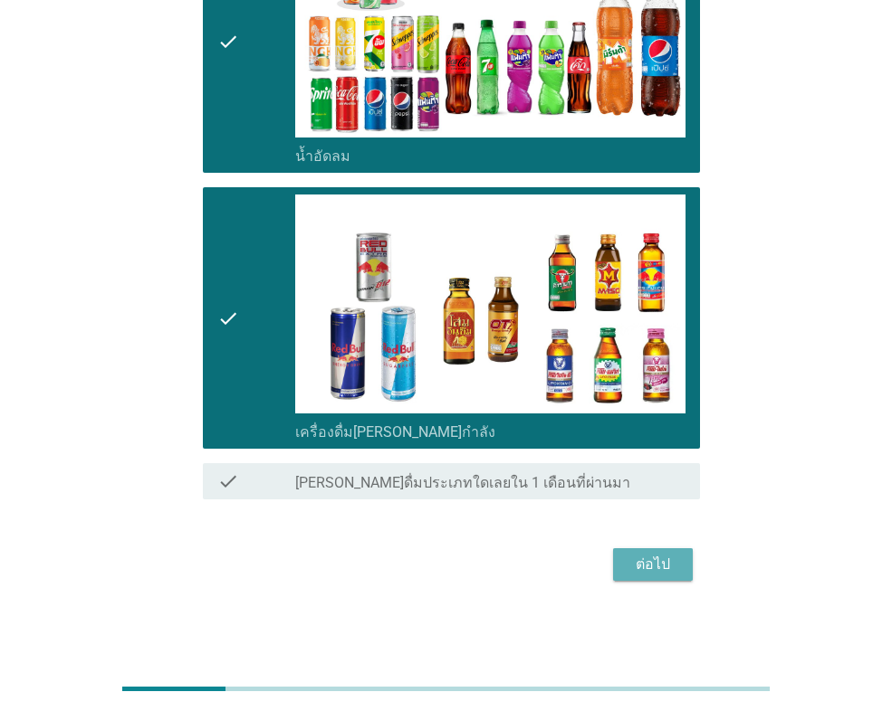
click at [650, 563] on div "ต่อไป" at bounding box center [652, 565] width 51 height 22
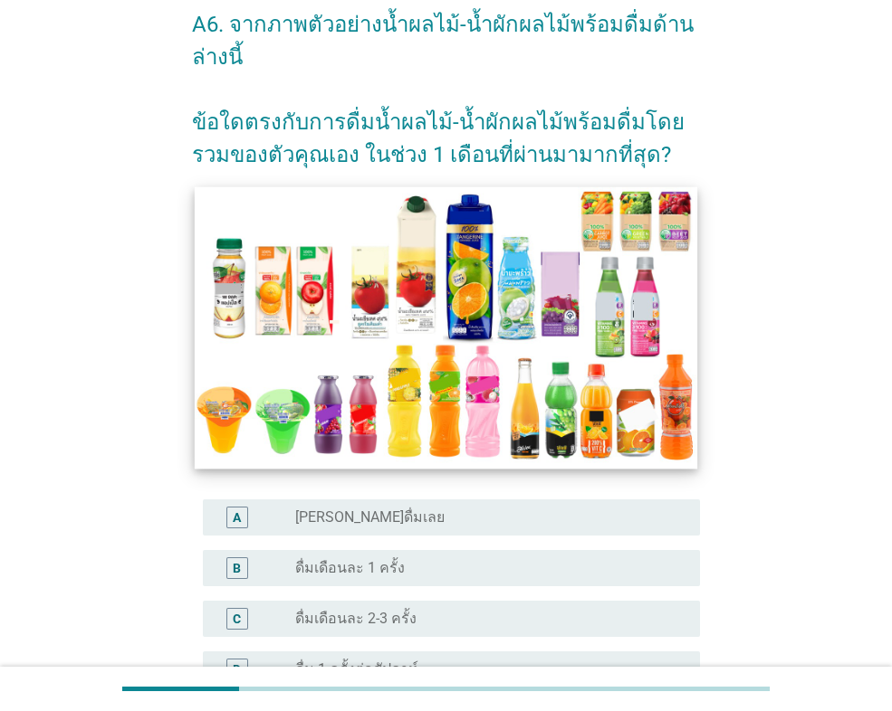
scroll to position [181, 0]
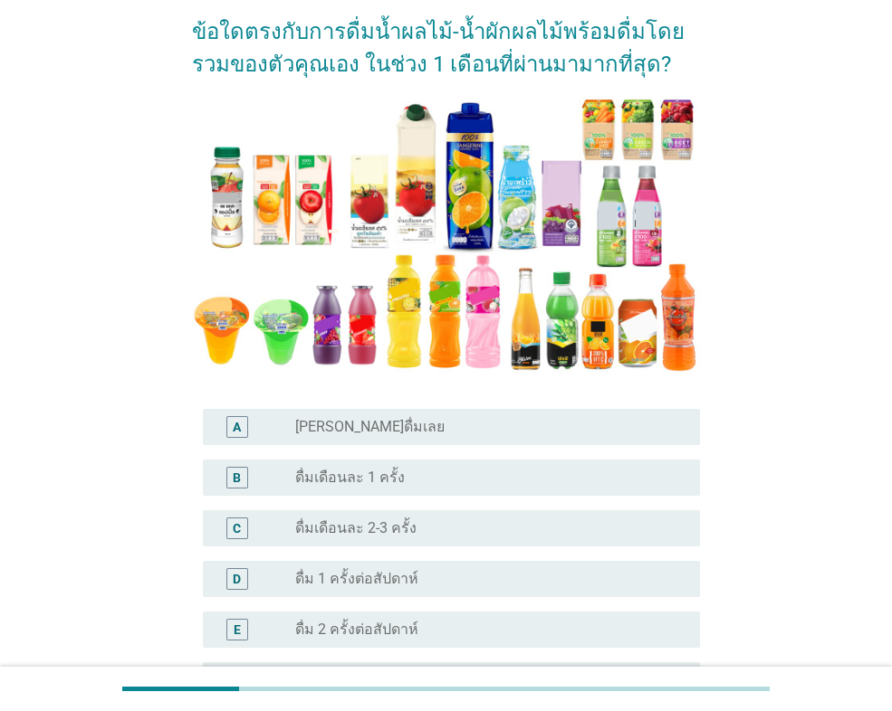
click at [350, 430] on label "[PERSON_NAME]ดื่มเลย" at bounding box center [369, 427] width 149 height 18
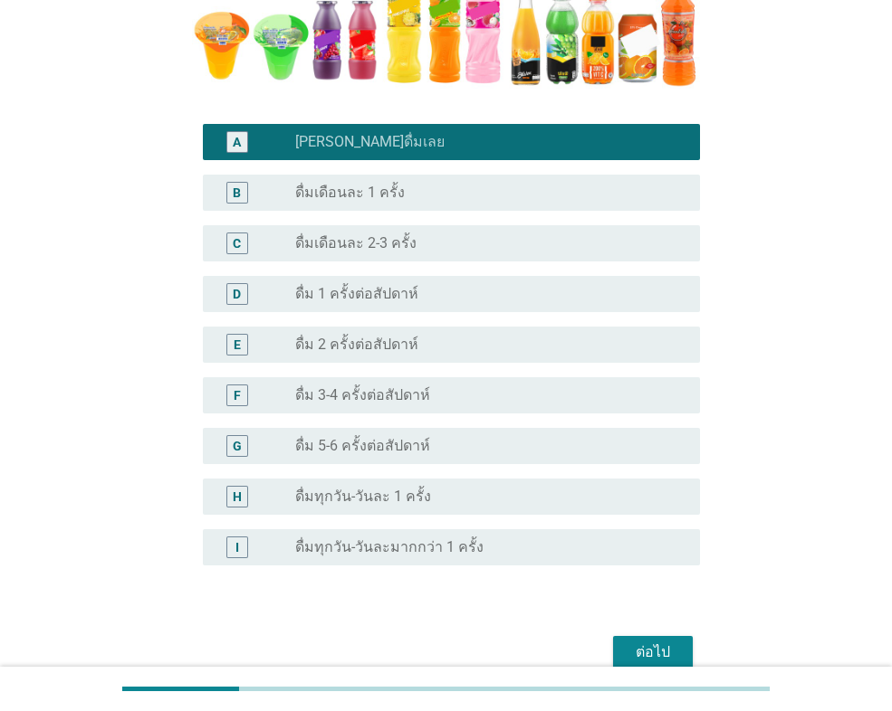
scroll to position [543, 0]
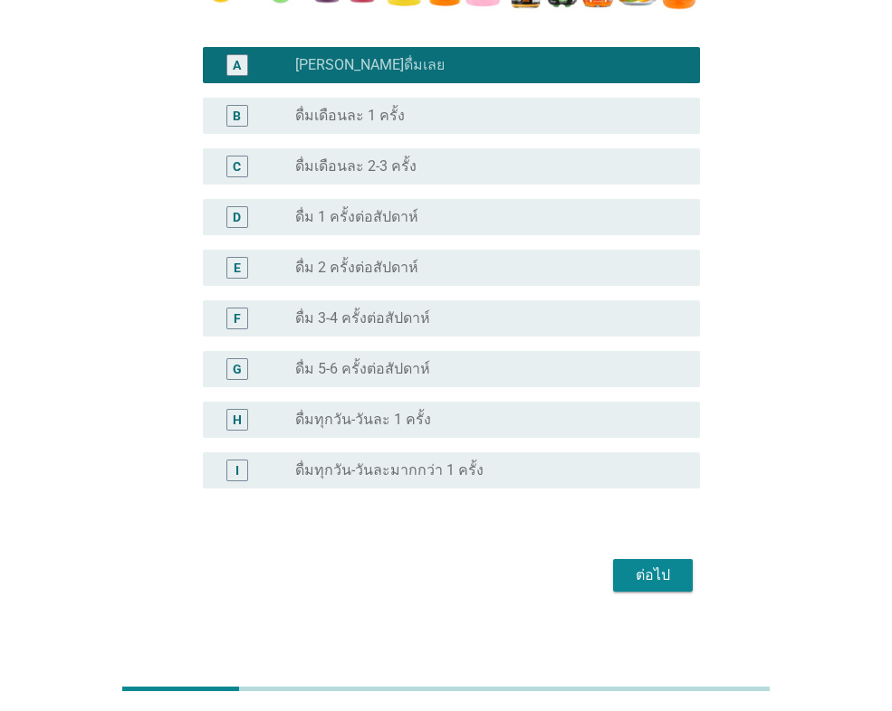
click at [650, 577] on div "ต่อไป" at bounding box center [652, 576] width 51 height 22
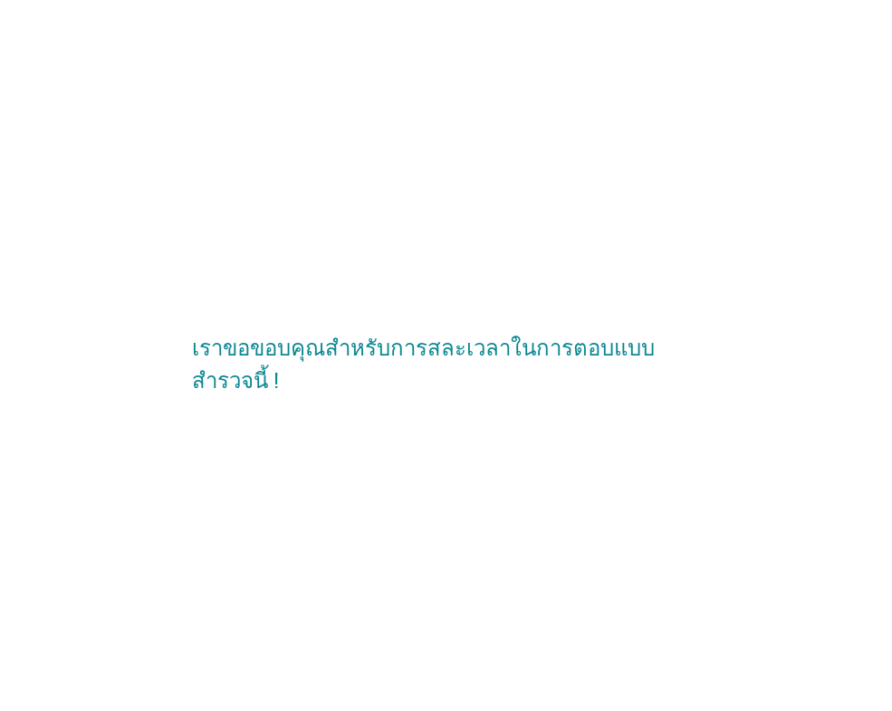
scroll to position [0, 0]
